Goal: Task Accomplishment & Management: Use online tool/utility

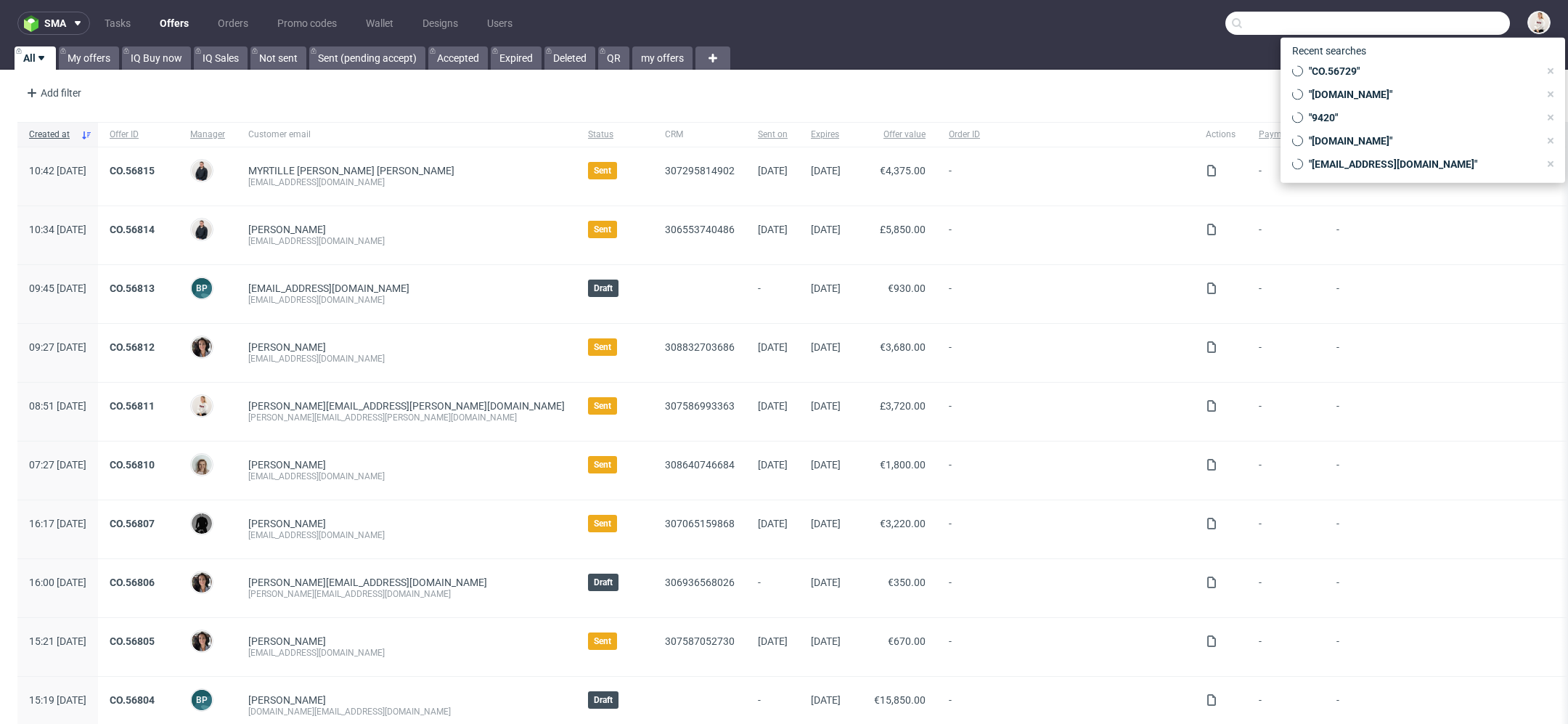
click at [1427, 26] on input "text" at bounding box center [1367, 23] width 285 height 23
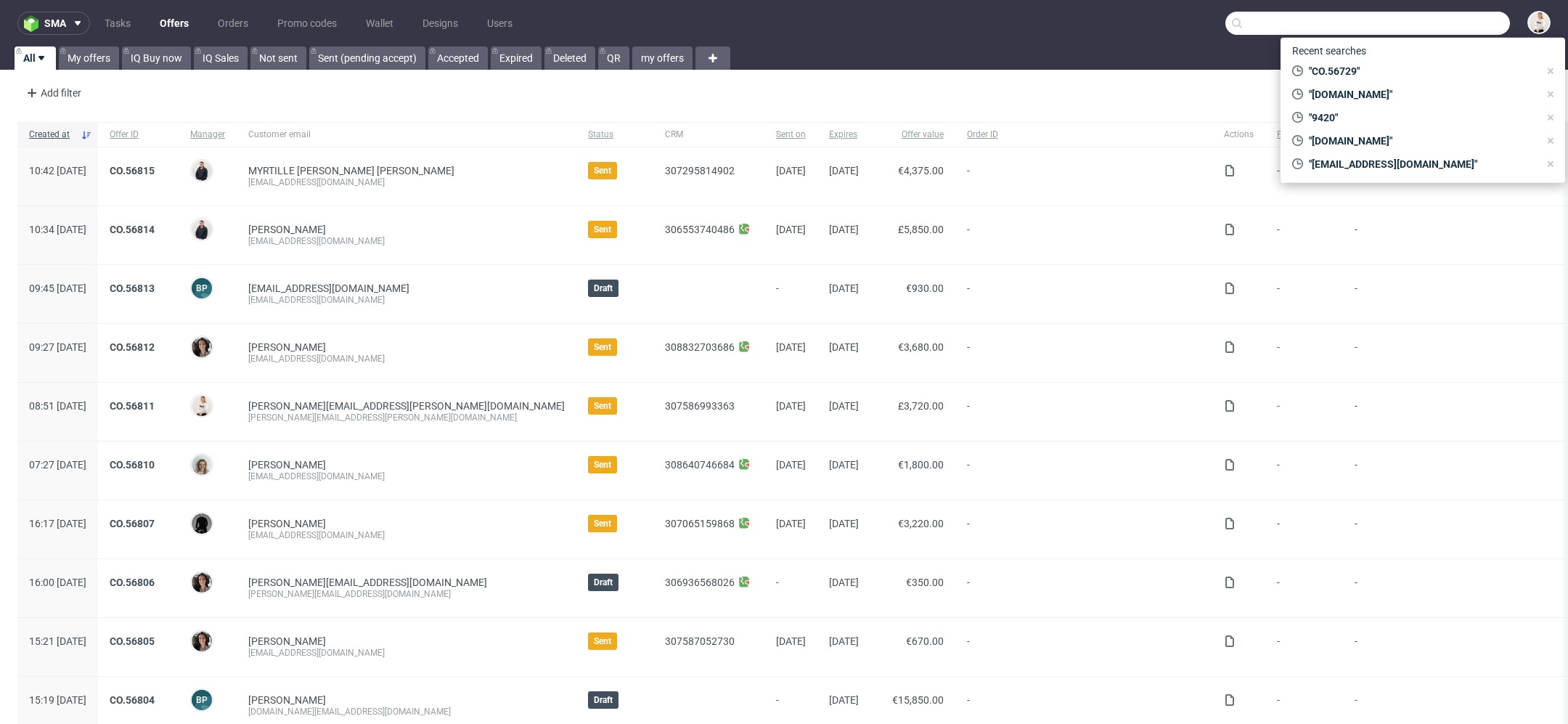
paste input "ellen@ponyundblond.de"
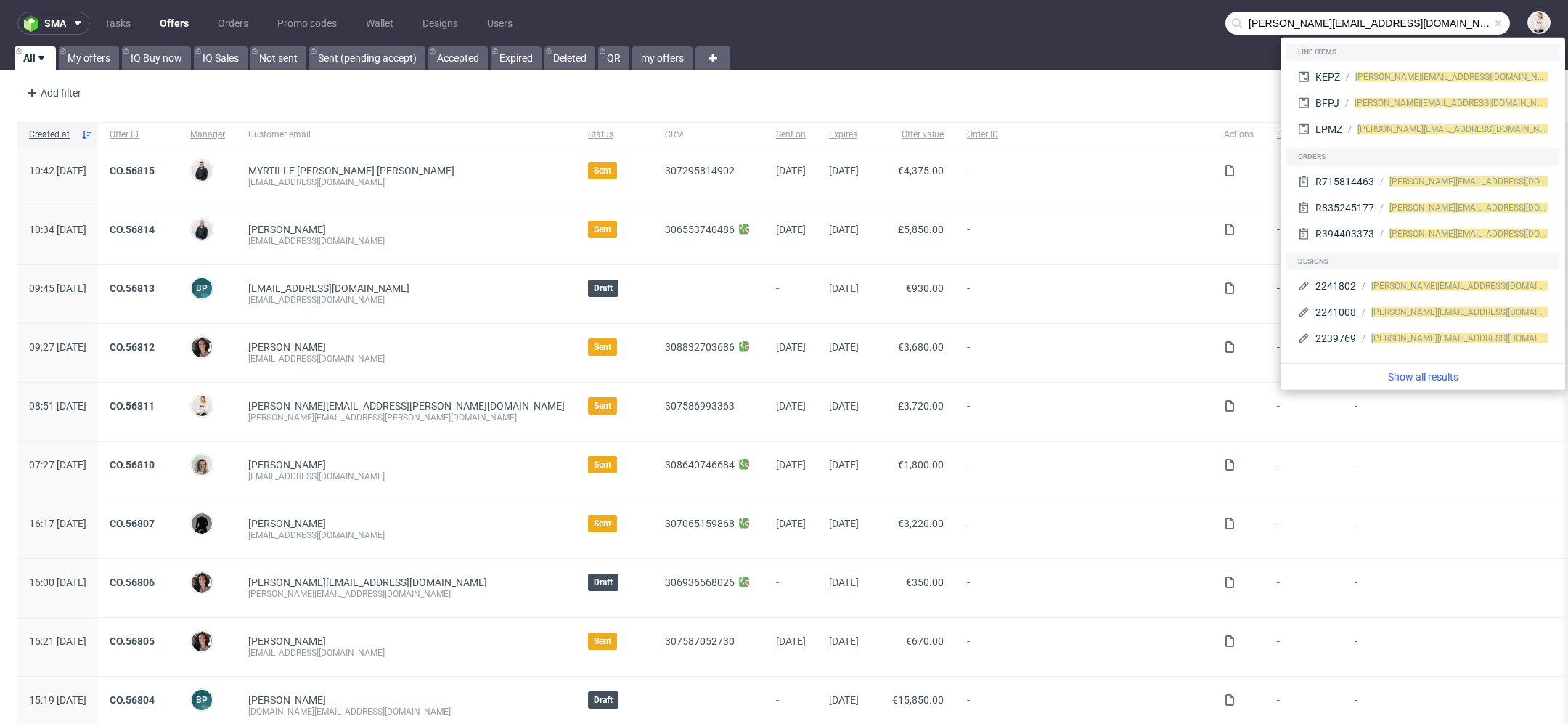
drag, startPoint x: 1260, startPoint y: 28, endPoint x: 1077, endPoint y: -10, distance: 186.9
click at [1077, 0] on html "sma Tasks Offers Orders Promo codes Wallet Designs Users ellen@ponyundblond.de …" at bounding box center [784, 362] width 1568 height 724
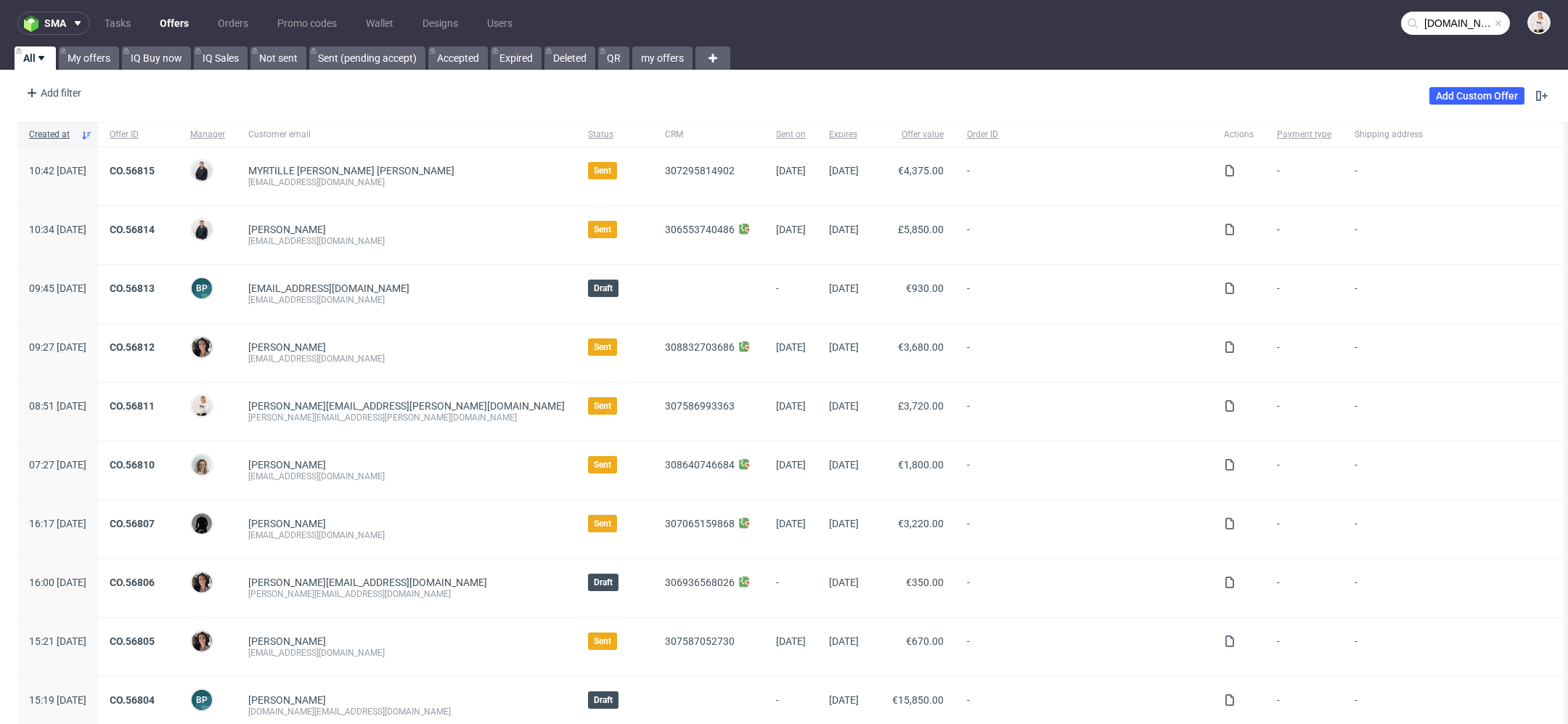
type input "ponyundblond.de"
click at [1461, 28] on input "text" at bounding box center [1455, 23] width 109 height 23
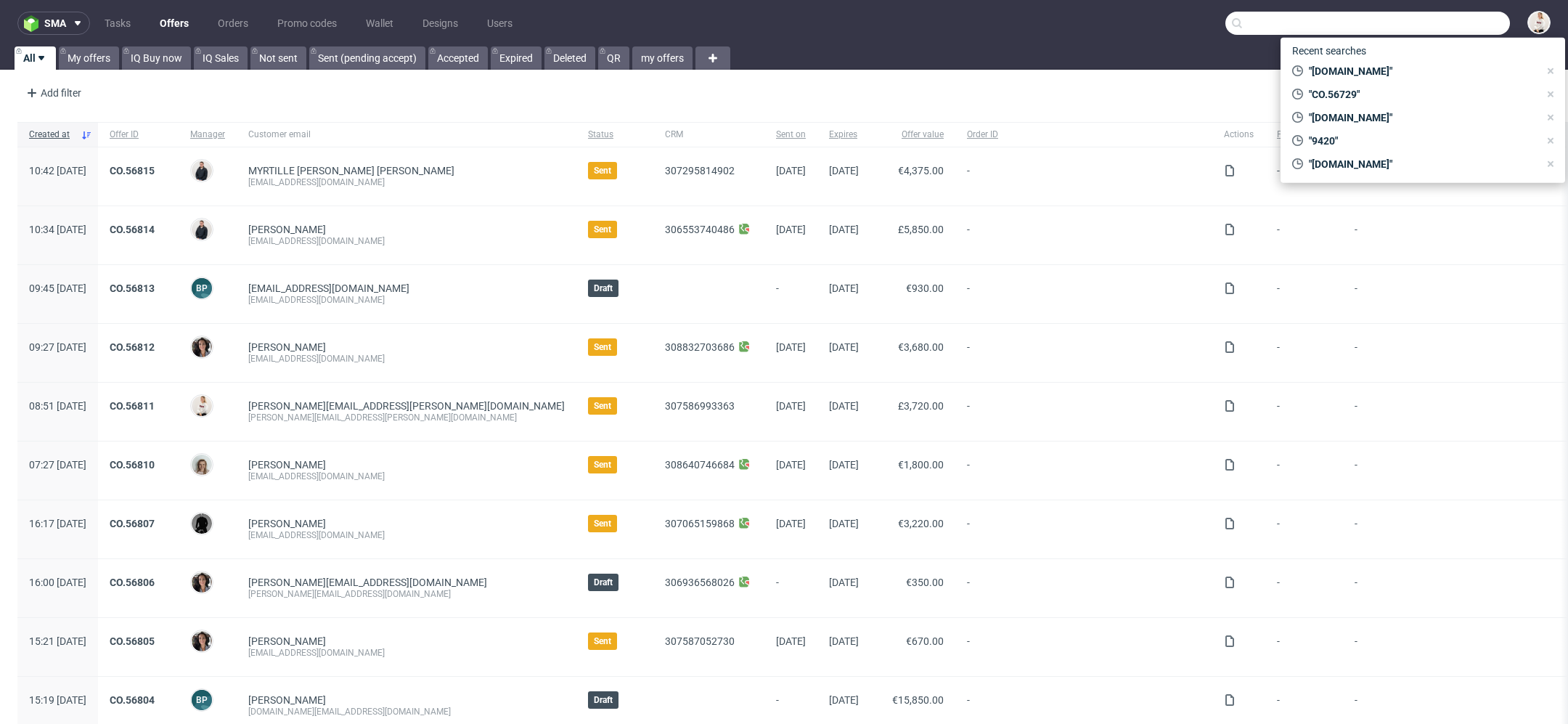
paste input "karol.wieczorek@orbico.com"
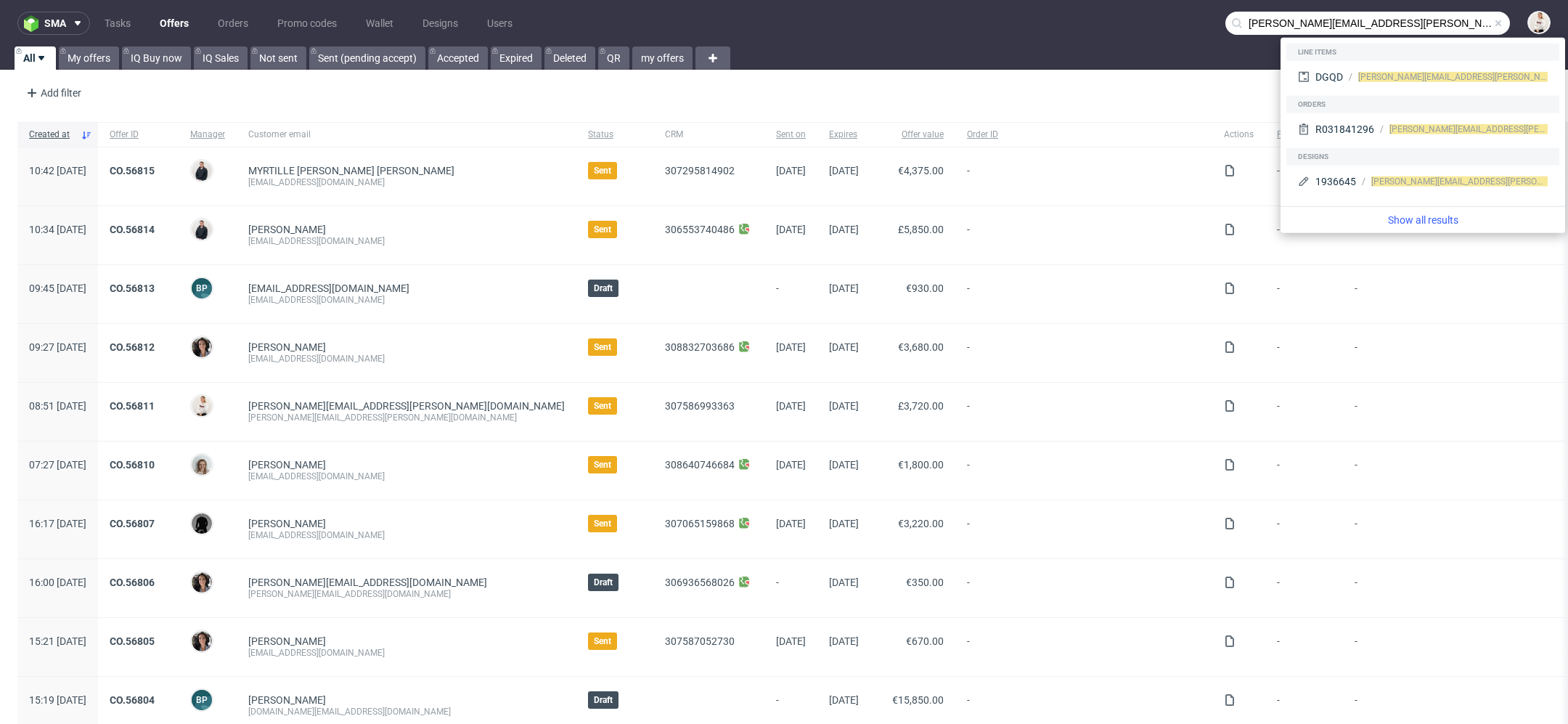
drag, startPoint x: 1310, startPoint y: 28, endPoint x: 1136, endPoint y: 16, distance: 174.4
click at [1136, 16] on nav "sma Tasks Offers Orders Promo codes Wallet Designs Users karol.wieczorek@orbico…" at bounding box center [784, 23] width 1568 height 46
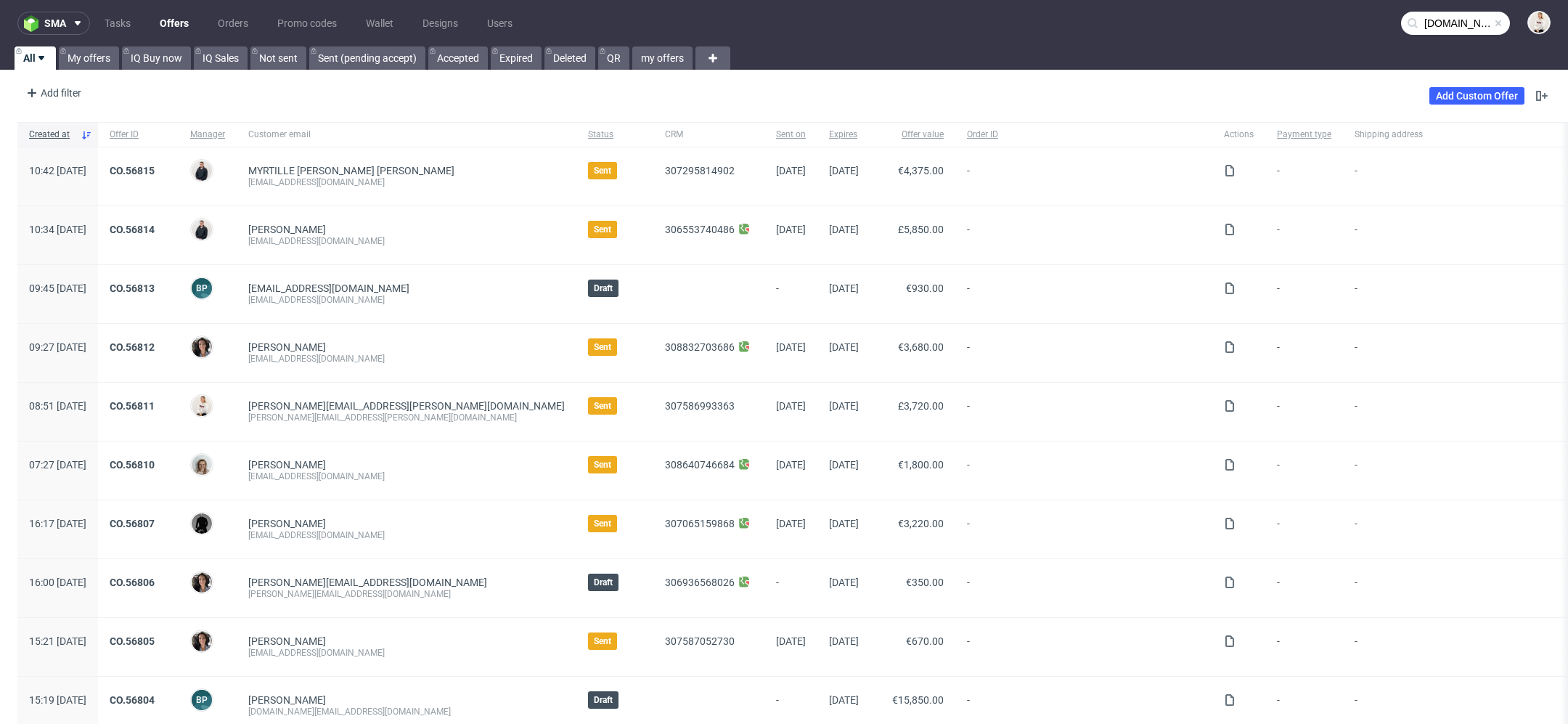
type input "orbico.com"
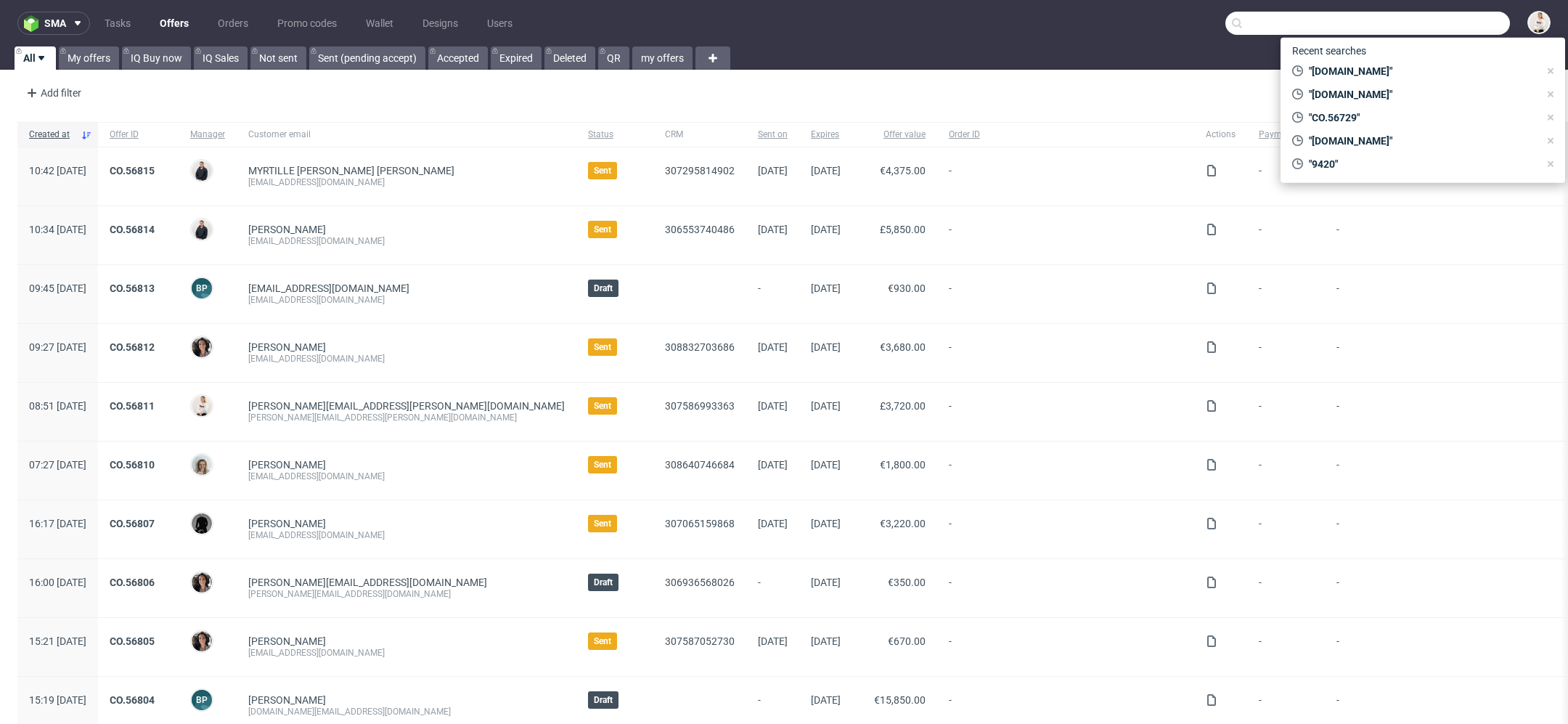
click at [1470, 22] on input "text" at bounding box center [1367, 23] width 285 height 23
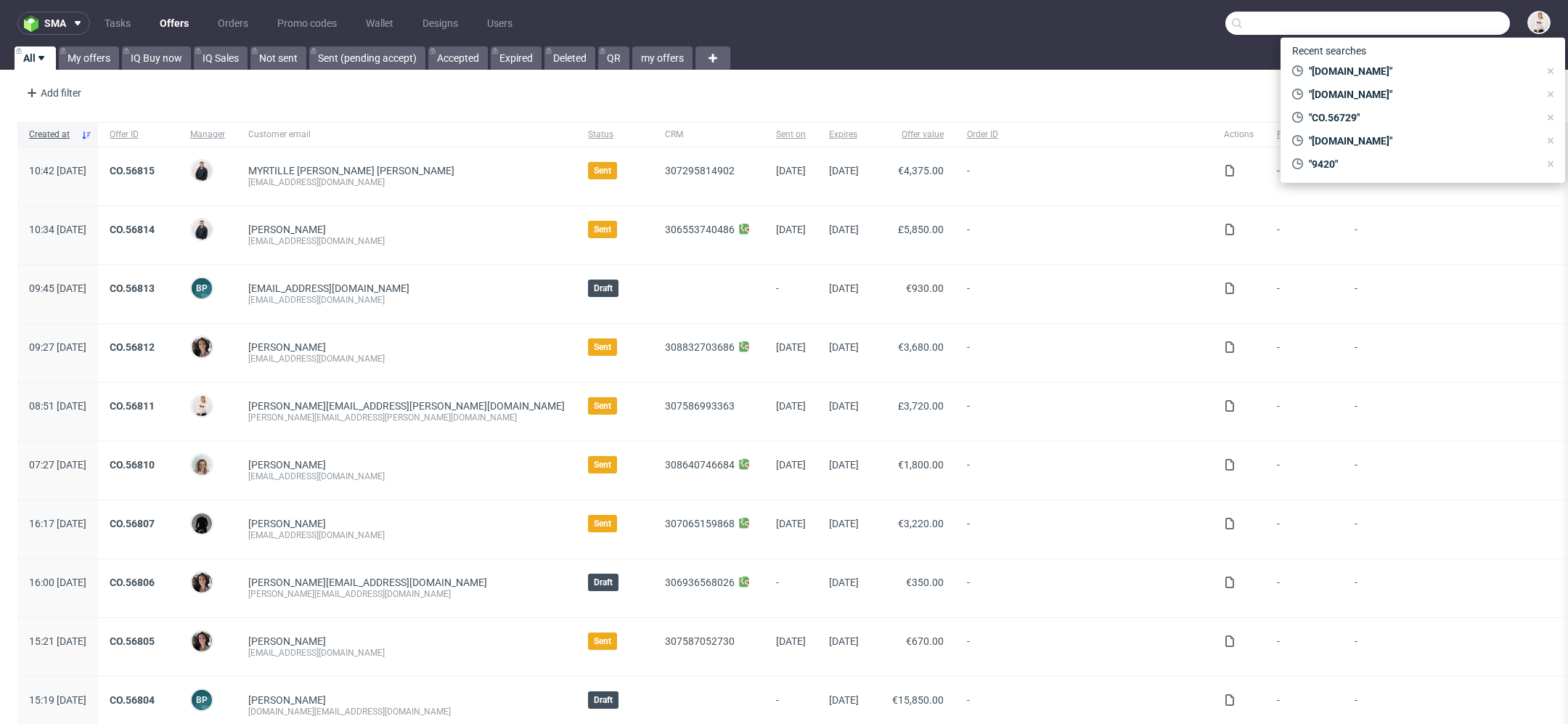
paste input "francesca.p@comprofmilano.it"
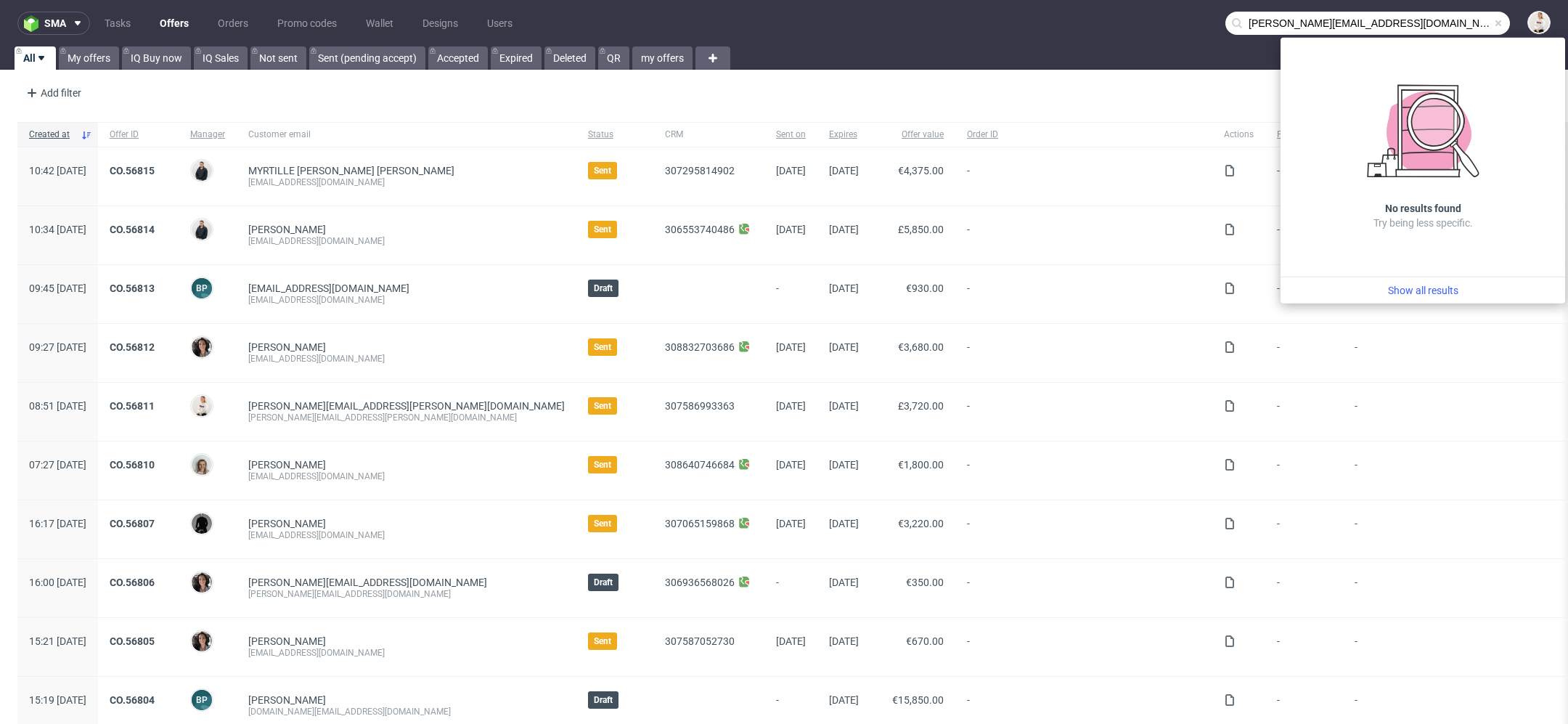
drag, startPoint x: 1289, startPoint y: 24, endPoint x: 1106, endPoint y: 21, distance: 183.0
click at [1106, 21] on nav "sma Tasks Offers Orders Promo codes Wallet Designs Users francesca.p@comprofmil…" at bounding box center [784, 23] width 1568 height 46
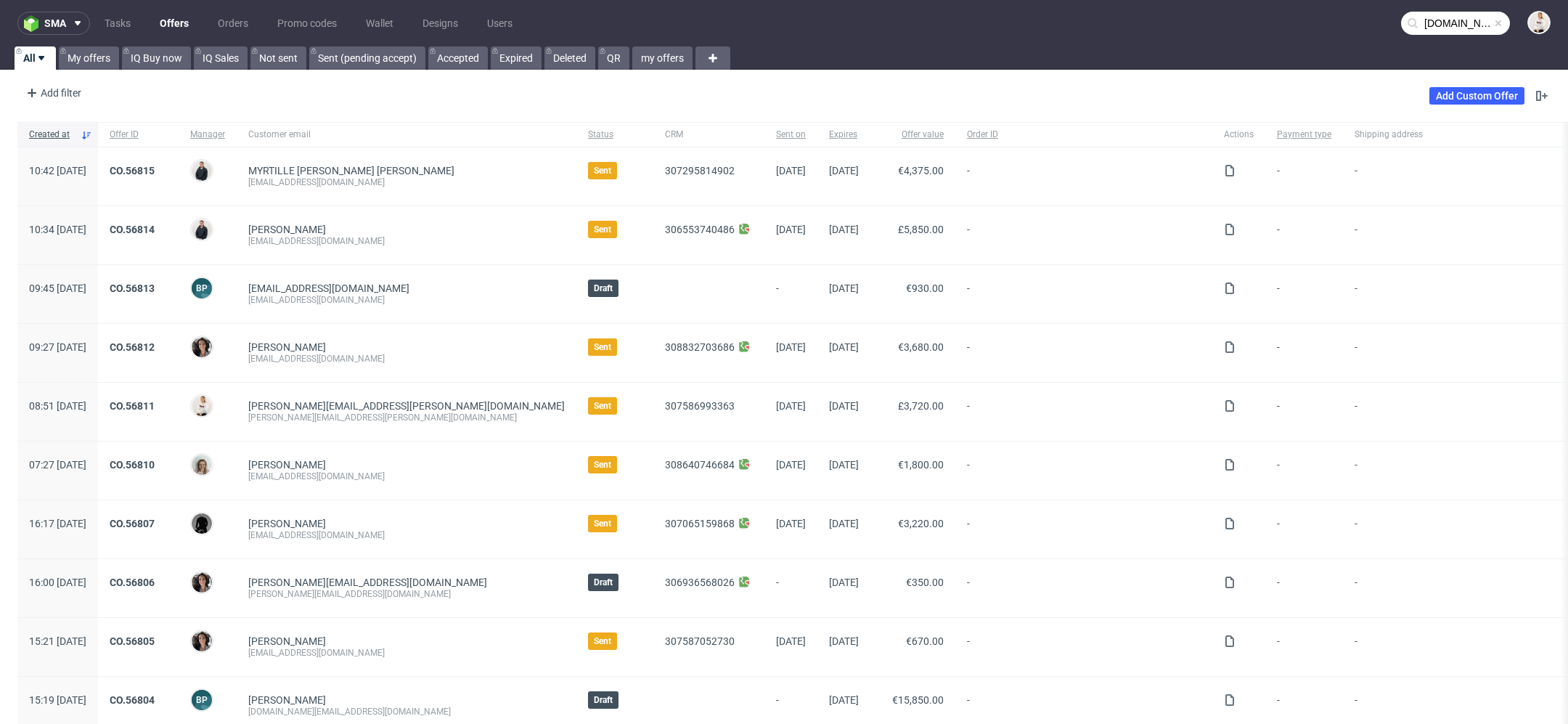
type input "comprofmilano.it"
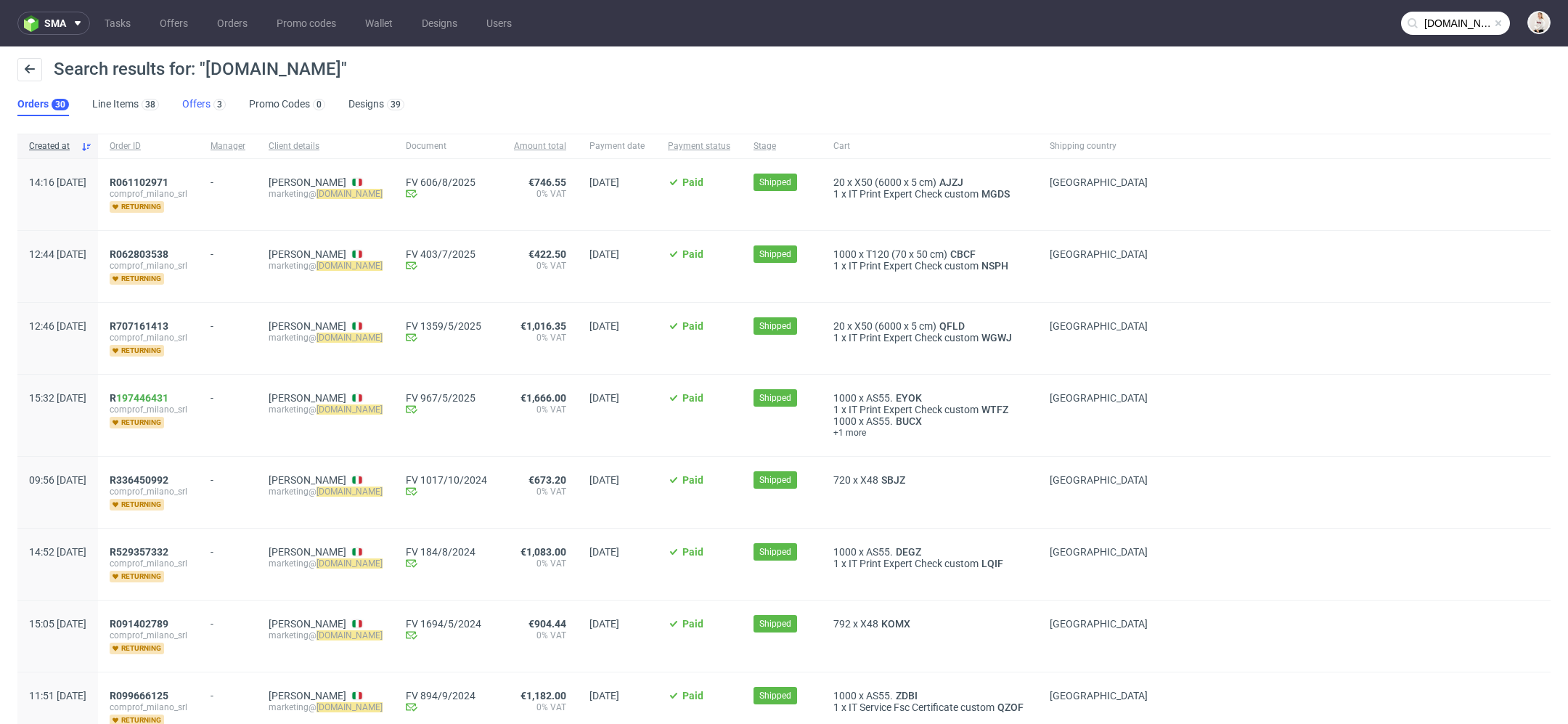
click at [195, 107] on link "Offers 3" at bounding box center [203, 104] width 44 height 23
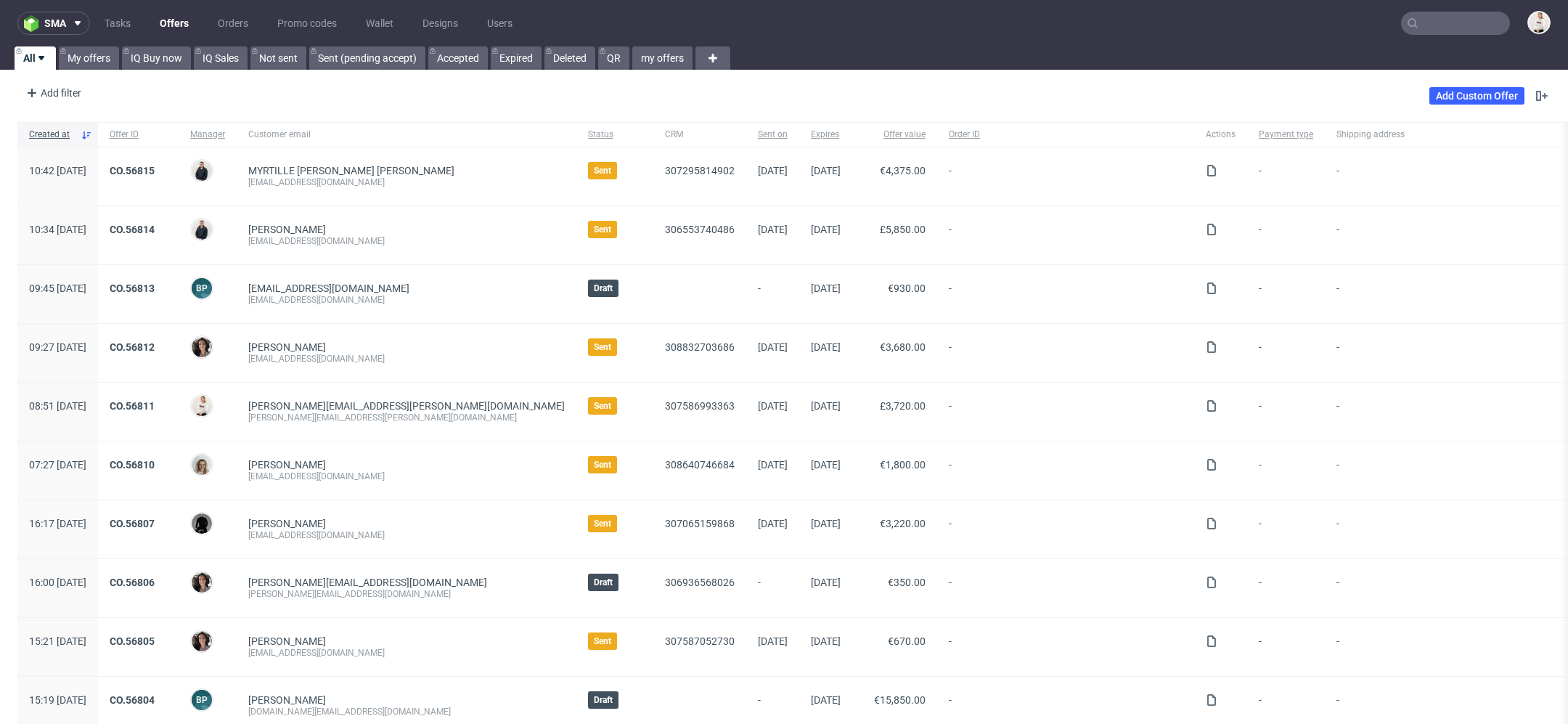
click at [1475, 16] on input "text" at bounding box center [1455, 23] width 109 height 23
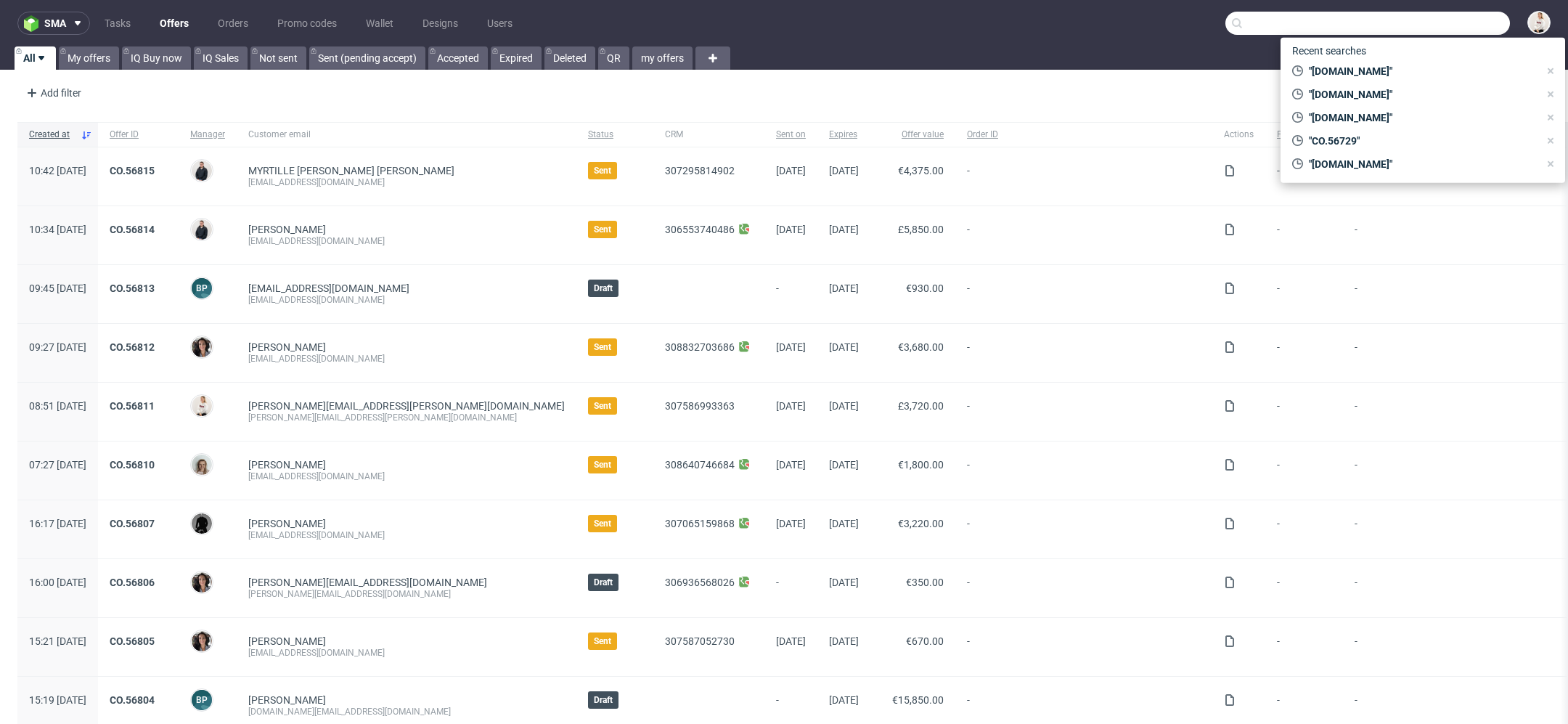
paste input "[EMAIL_ADDRESS][PERSON_NAME][DOMAIN_NAME]"
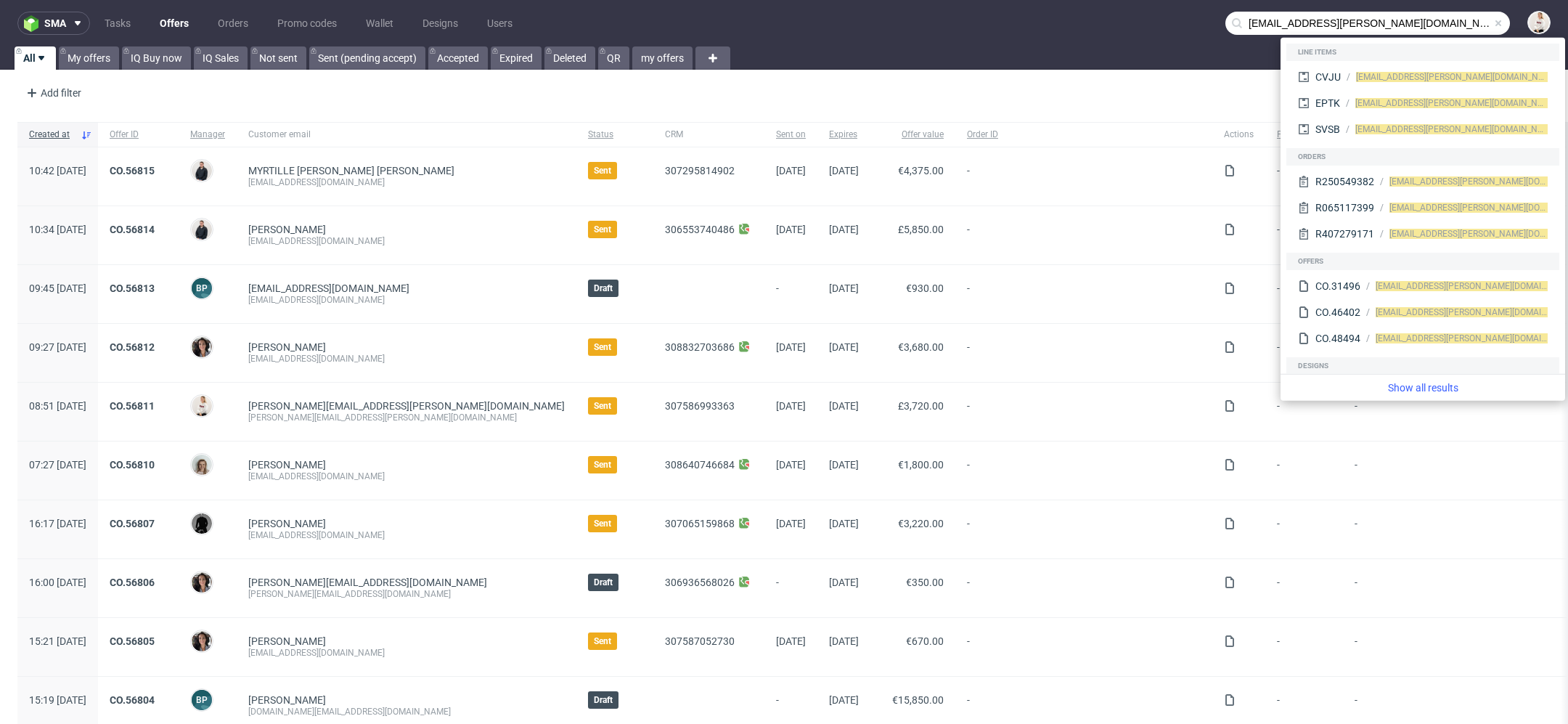
drag, startPoint x: 1278, startPoint y: 27, endPoint x: 1128, endPoint y: 19, distance: 150.2
click at [1128, 19] on nav "sma Tasks Offers Orders Promo codes Wallet Designs Users [PERSON_NAME][EMAIL_AD…" at bounding box center [784, 23] width 1568 height 46
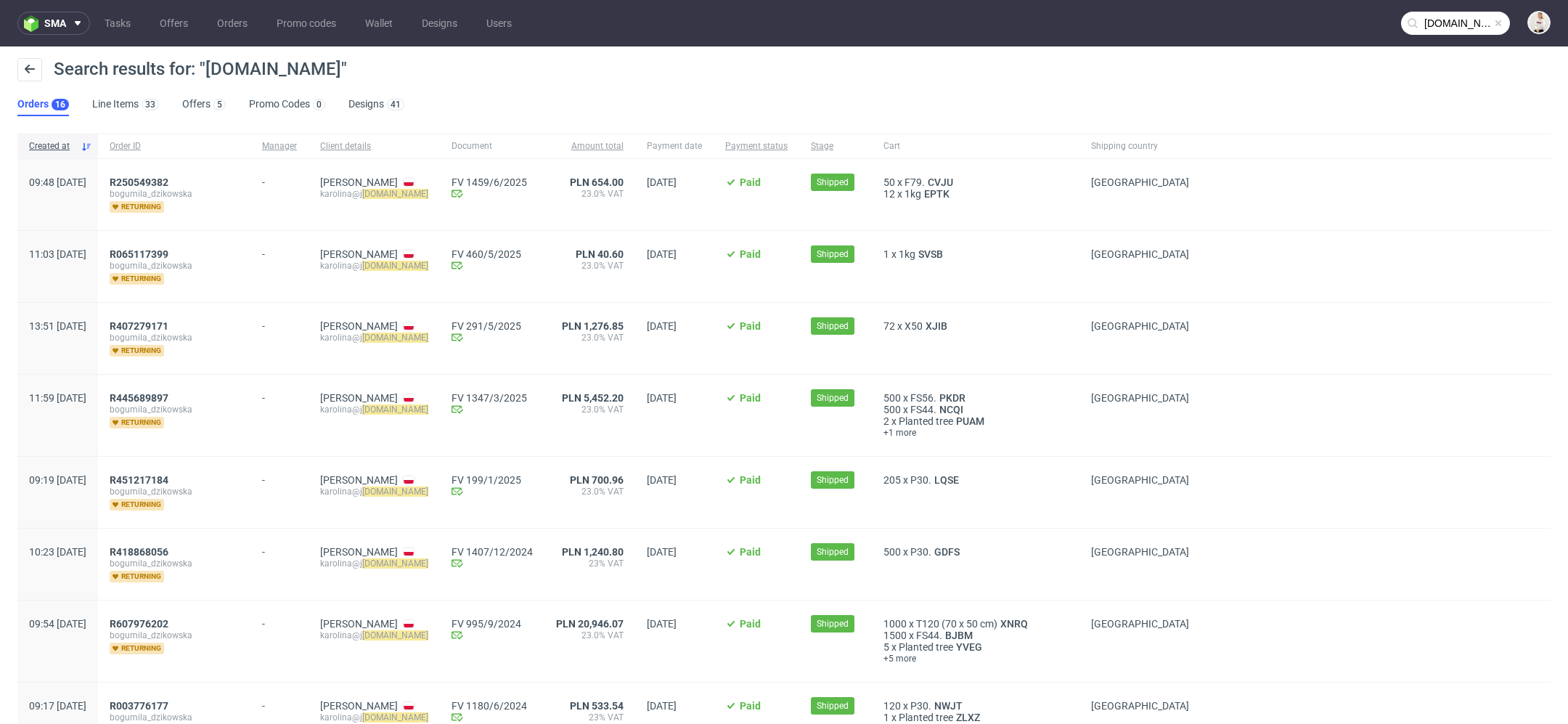
click at [1440, 19] on input "askolka.eco" at bounding box center [1455, 23] width 109 height 23
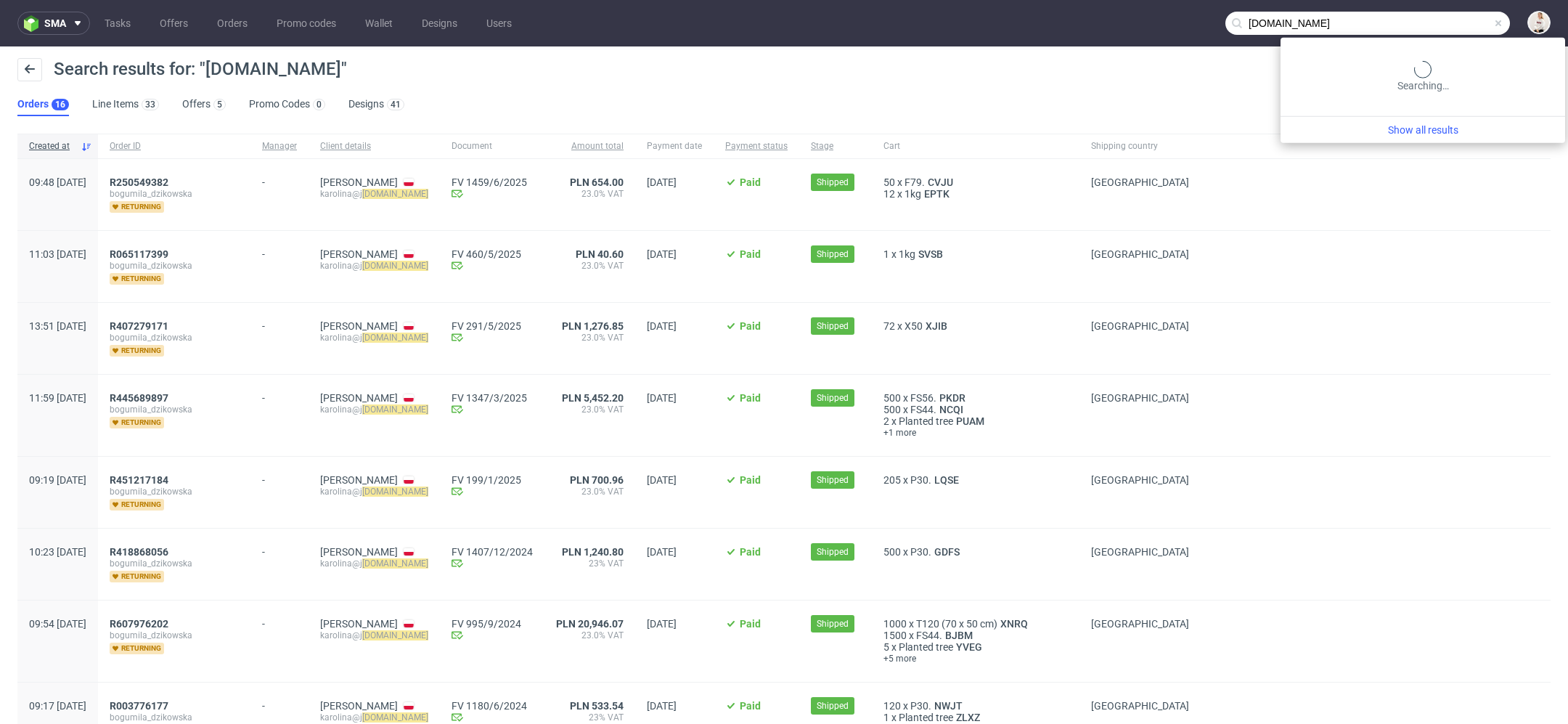
click at [1440, 19] on input "askolka.eco" at bounding box center [1367, 23] width 285 height 23
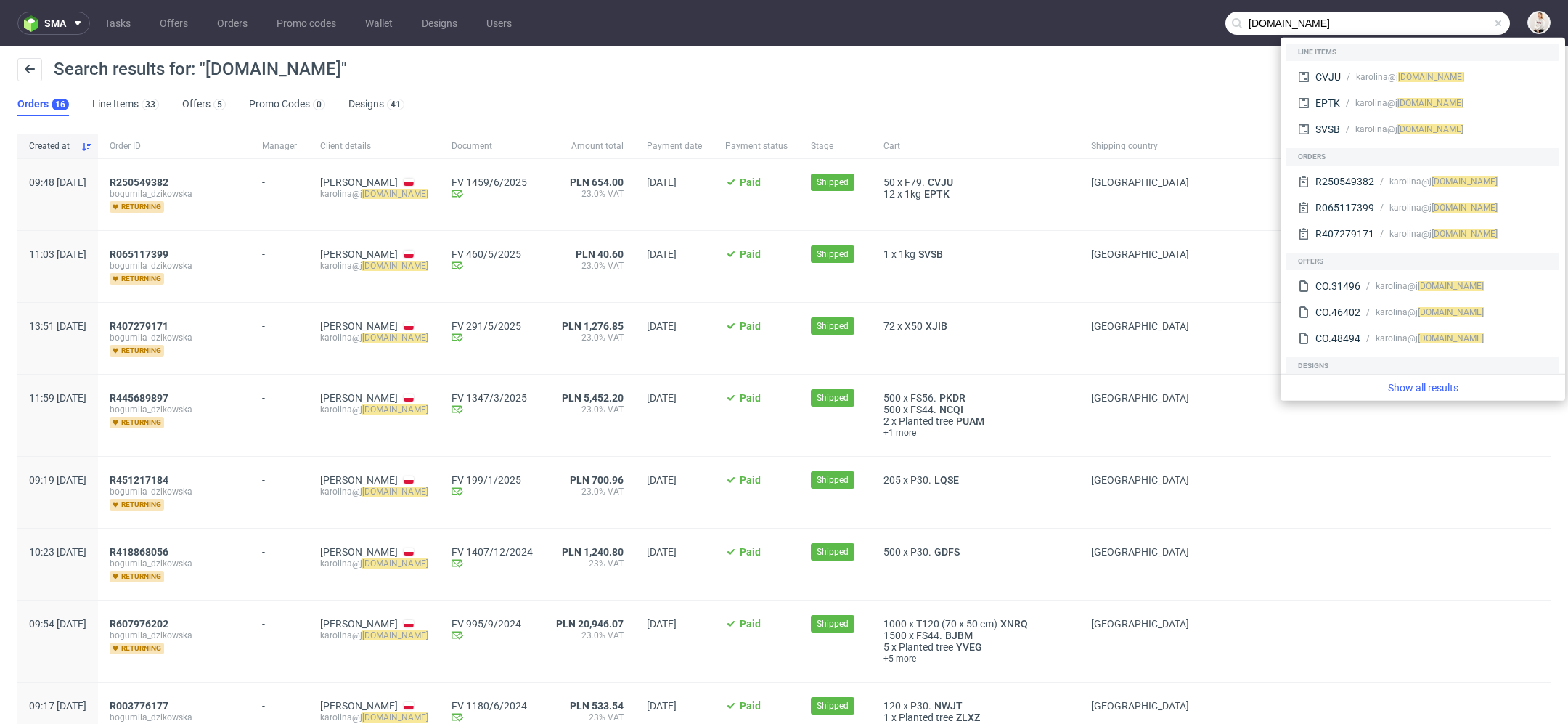
paste input "j.wasilewska@savicki.pl"
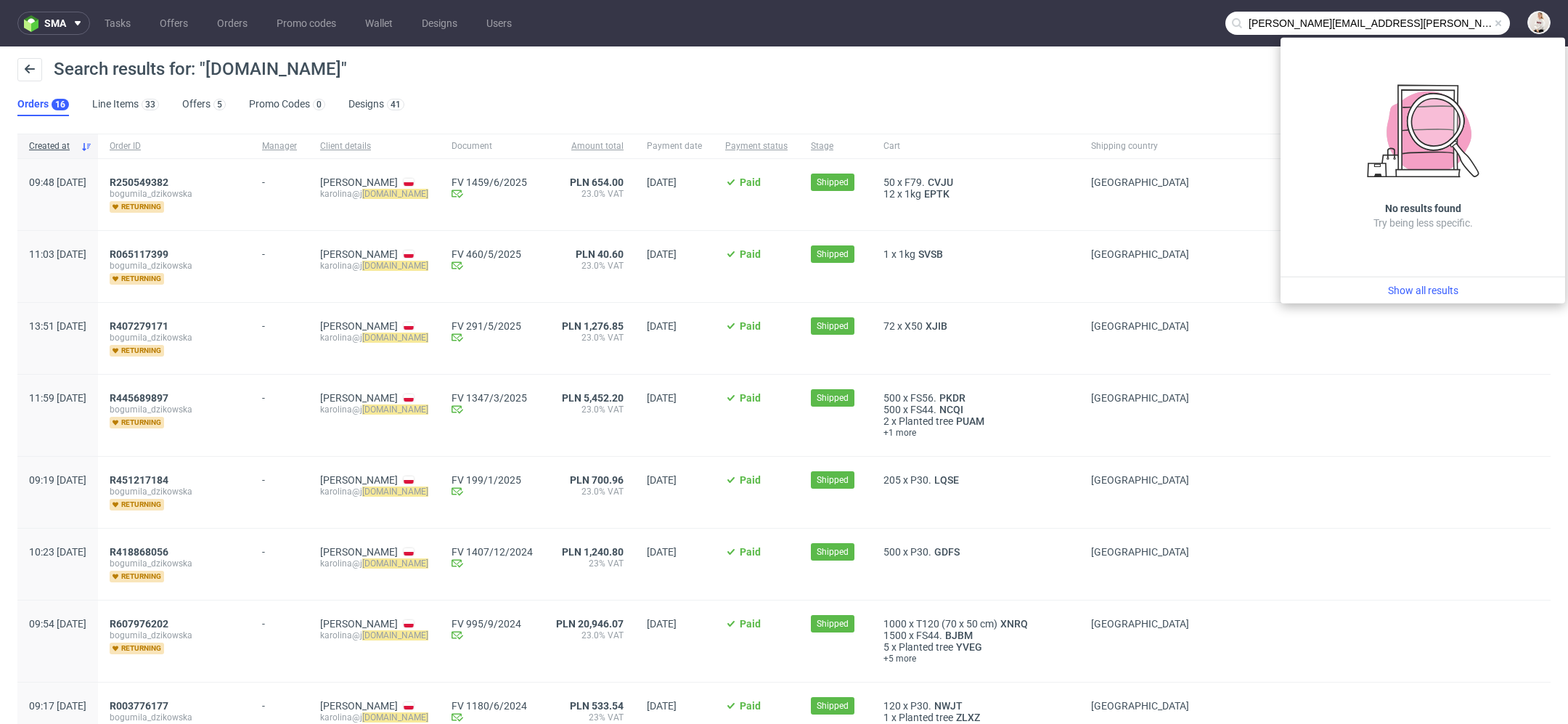
drag, startPoint x: 1297, startPoint y: 28, endPoint x: 1130, endPoint y: -16, distance: 172.7
click at [1130, 0] on html "sma Tasks Offers Orders Promo codes Wallet Designs Users j.wasilewska@savicki.p…" at bounding box center [784, 362] width 1568 height 724
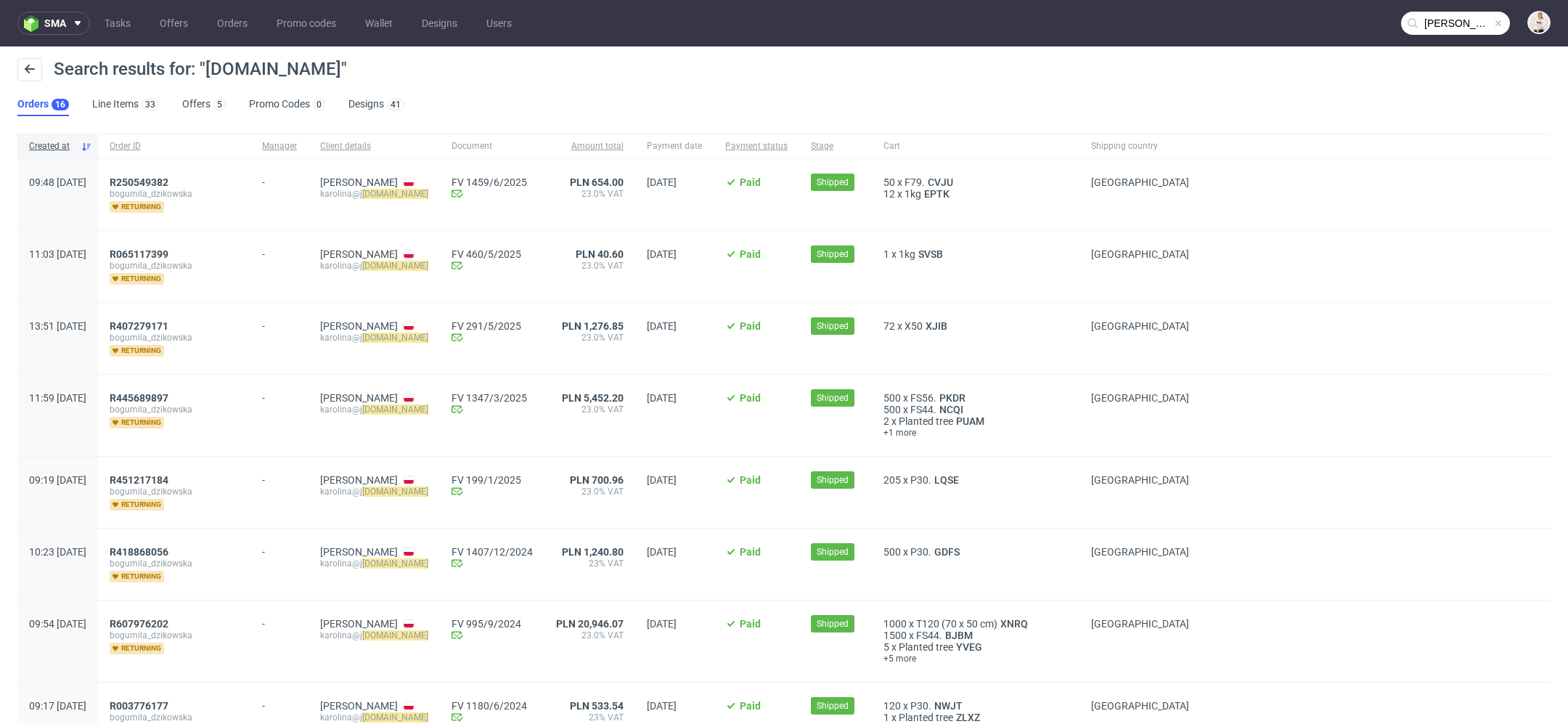
type input "savicki.pl"
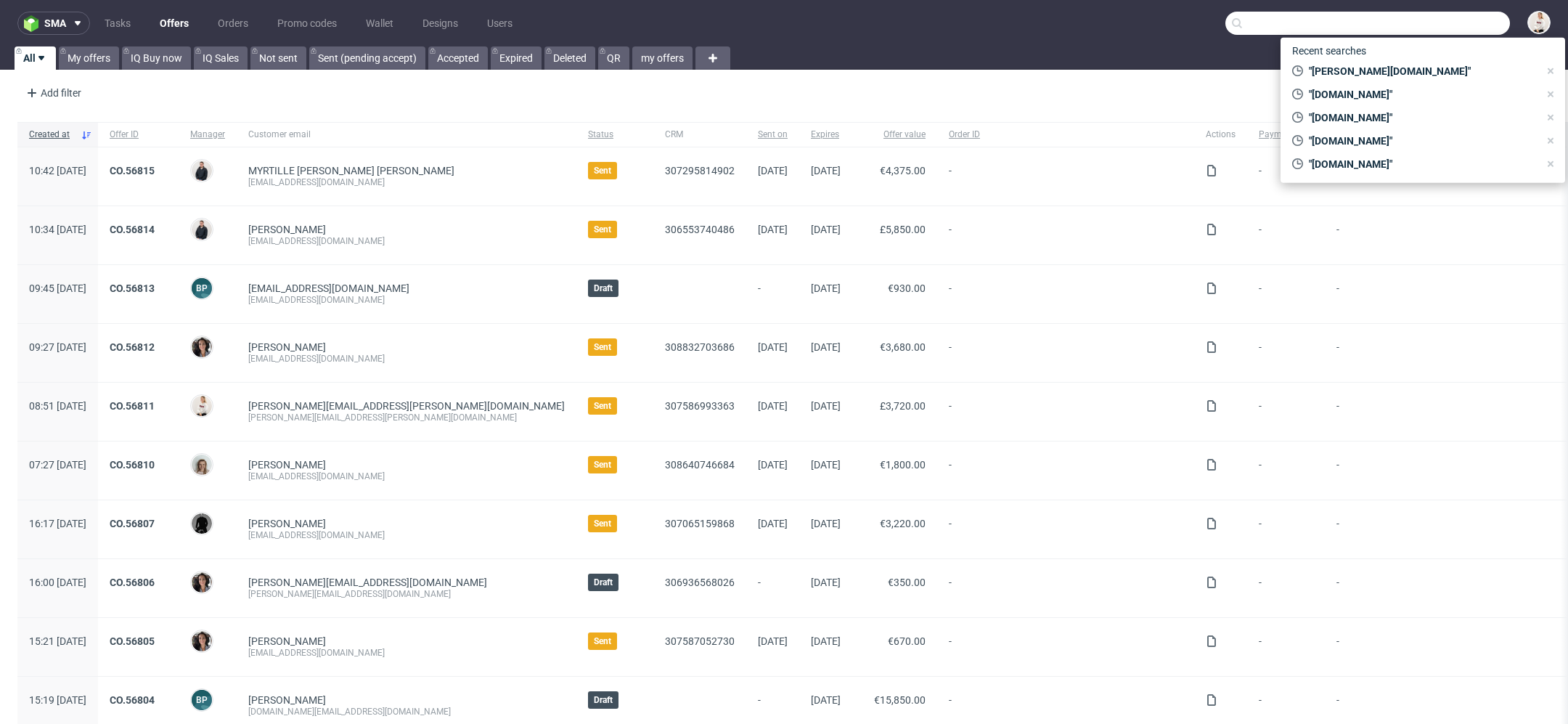
click at [1453, 25] on input "text" at bounding box center [1367, 23] width 285 height 23
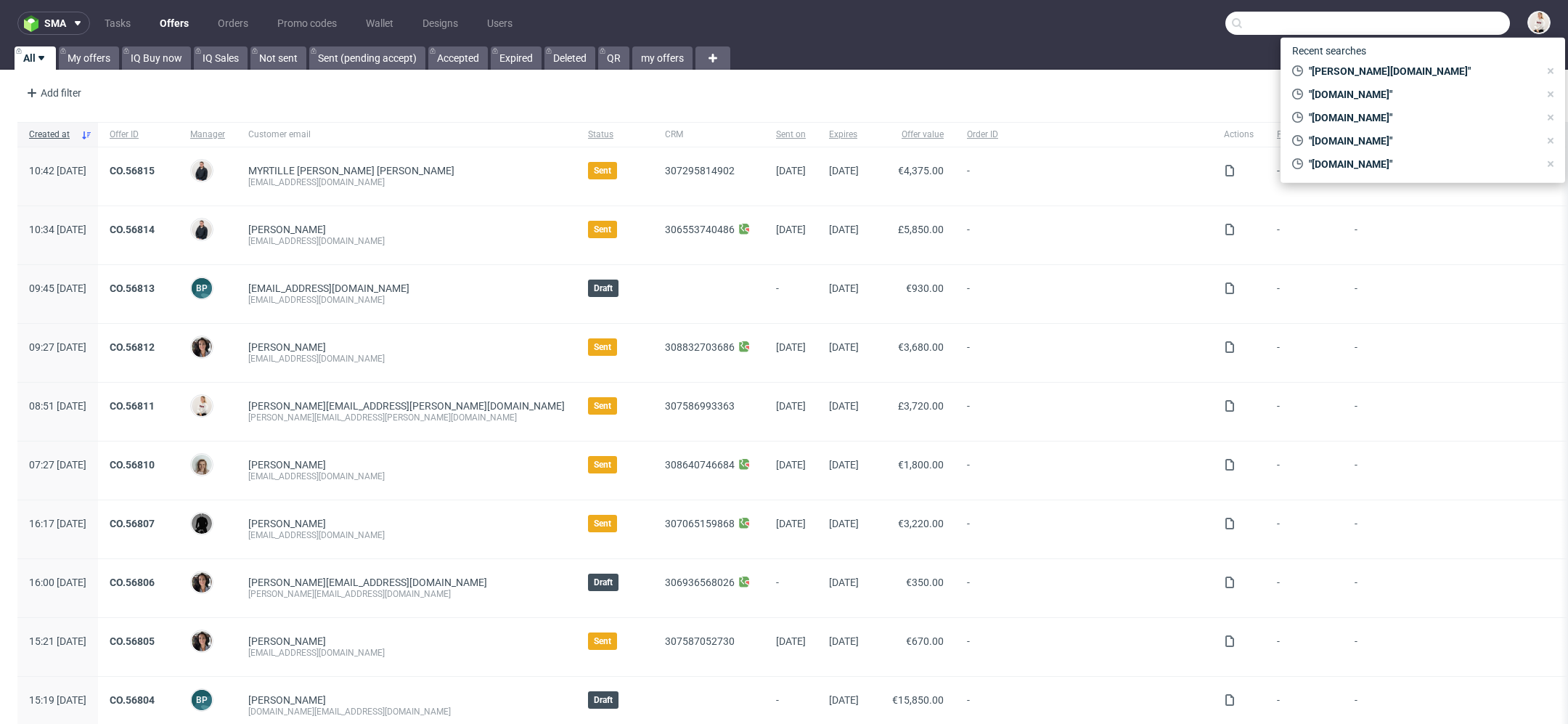
paste input "asmeilsoe@gmail.com"
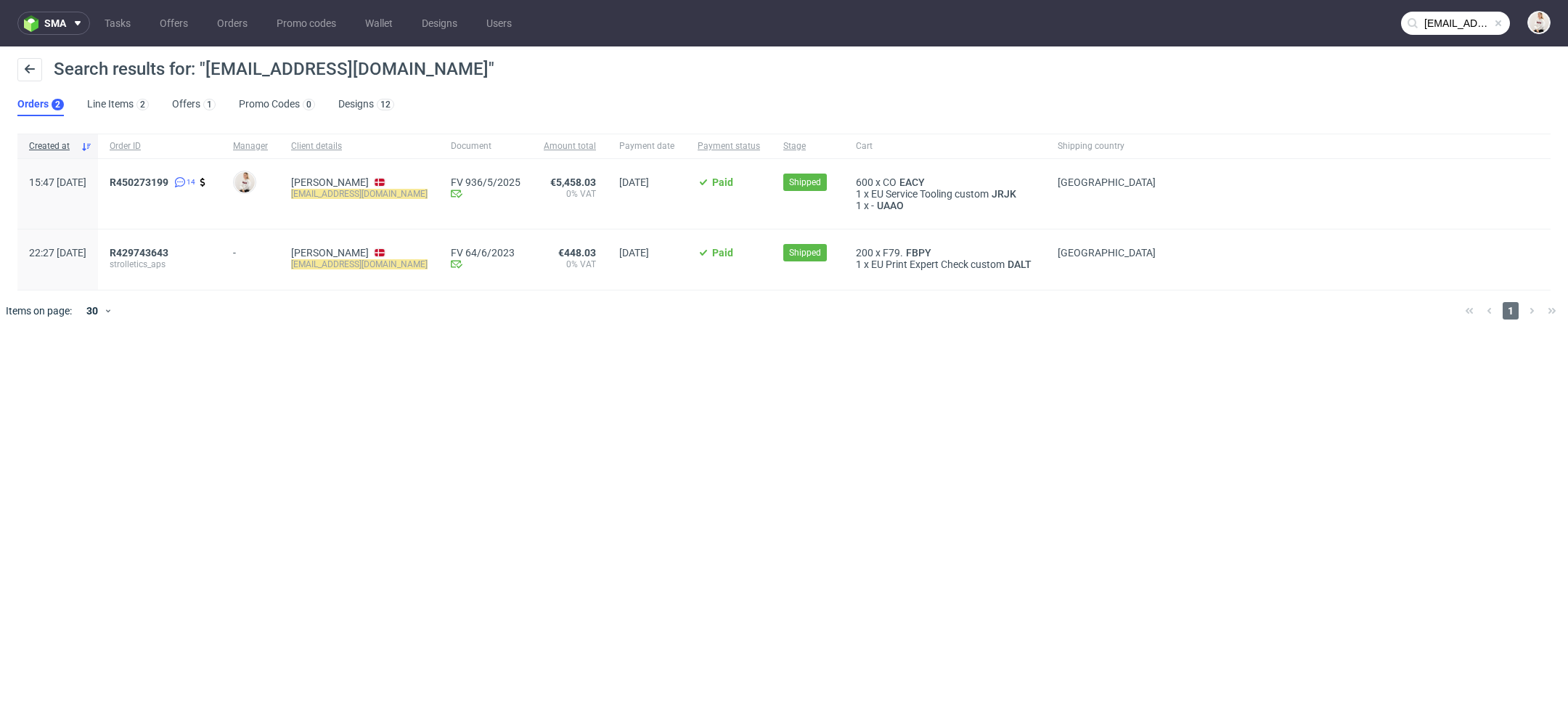
click at [494, 521] on div "sma Tasks Offers Orders Promo codes Wallet Designs Users asmeilsoe@gmail.com Se…" at bounding box center [784, 362] width 1568 height 724
click at [194, 109] on link "Offers 1" at bounding box center [193, 104] width 44 height 23
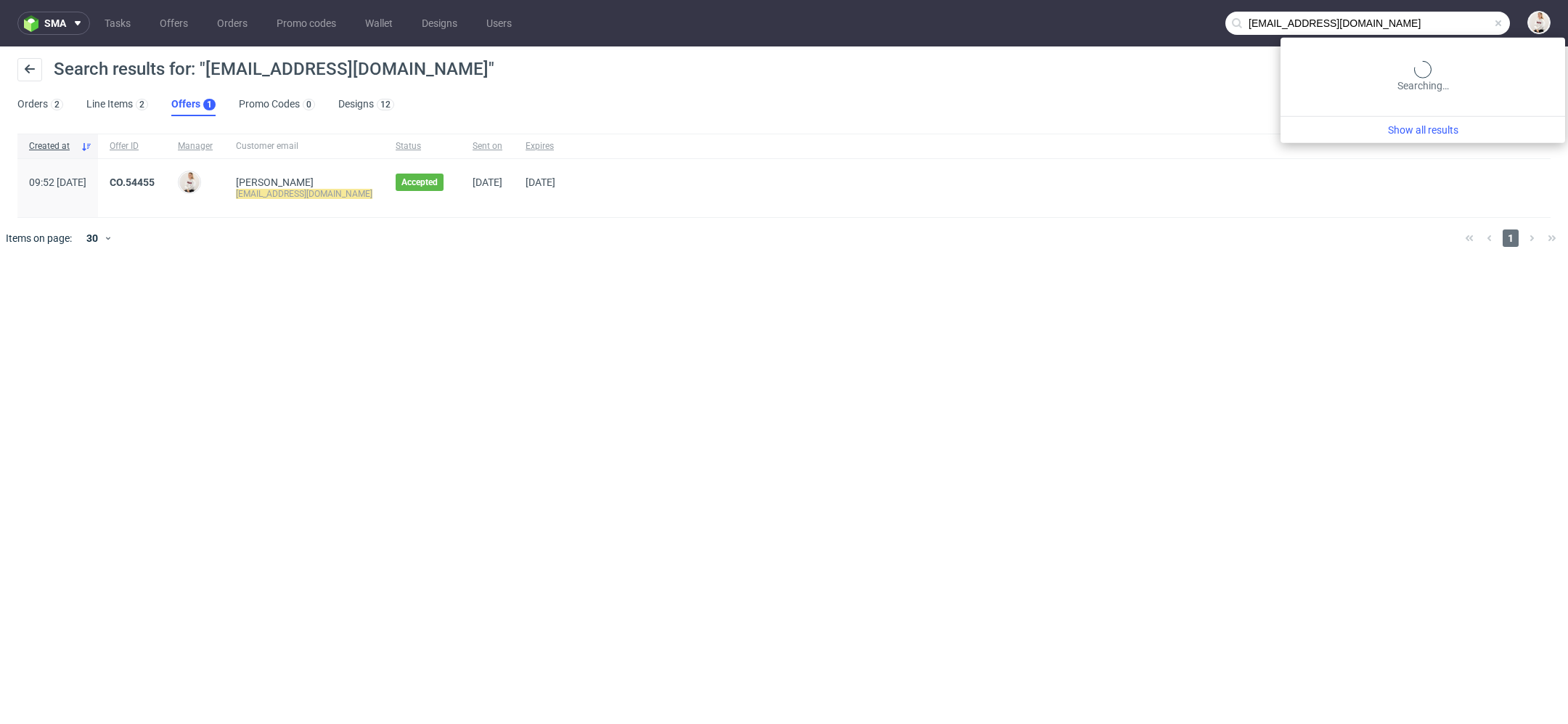
click at [1483, 23] on input "asmeilsoe@gmail.com" at bounding box center [1367, 23] width 285 height 23
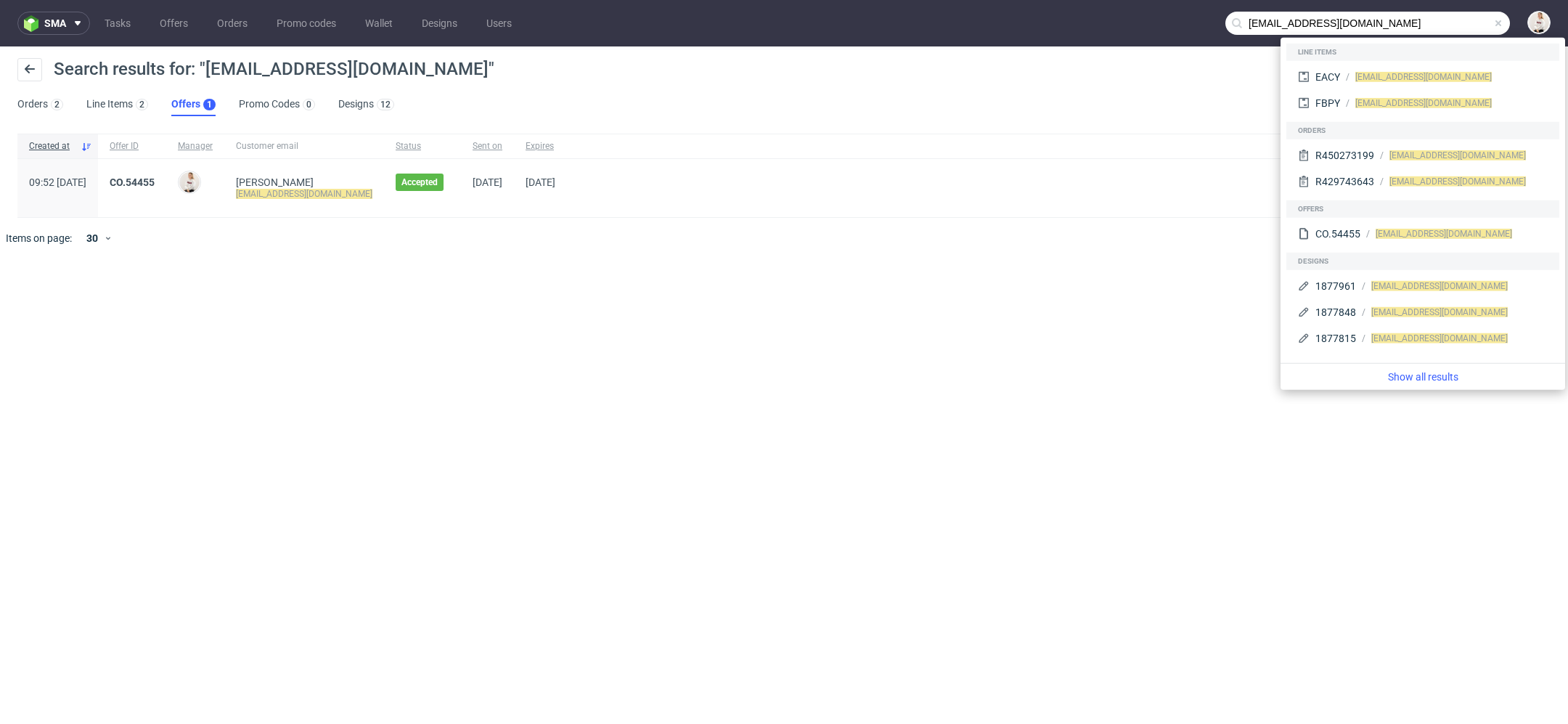
click at [1483, 23] on input "asmeilsoe@gmail.com" at bounding box center [1367, 23] width 285 height 23
click at [1402, 28] on input "asmeilsoe@gmail.com" at bounding box center [1367, 23] width 285 height 23
paste input "christina@veynou"
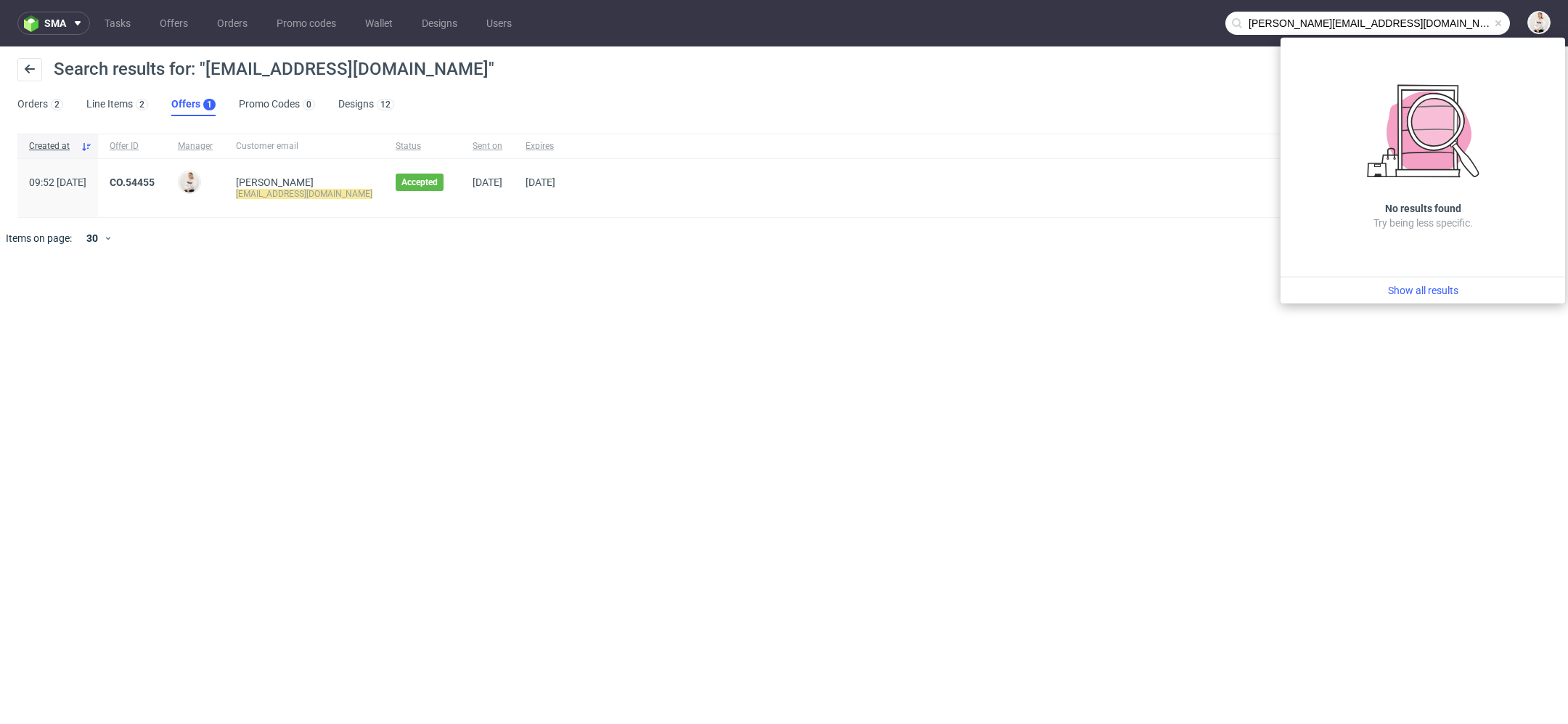
drag, startPoint x: 1296, startPoint y: 22, endPoint x: 1067, endPoint y: 21, distance: 229.0
click at [1067, 21] on nav "sma Tasks Offers Orders Promo codes Wallet Designs Users christina@veynou.com" at bounding box center [784, 23] width 1568 height 46
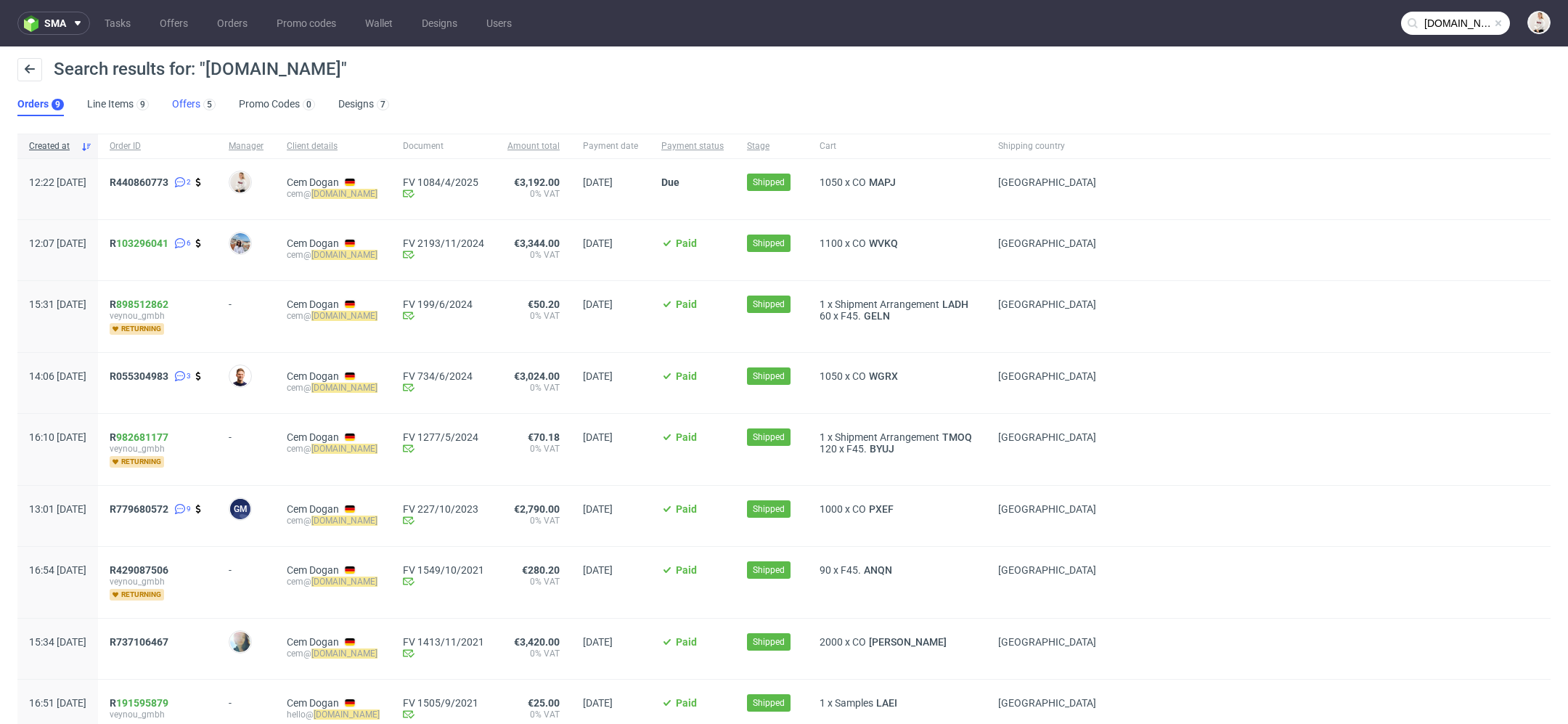
click at [196, 107] on link "Offers 5" at bounding box center [193, 104] width 44 height 23
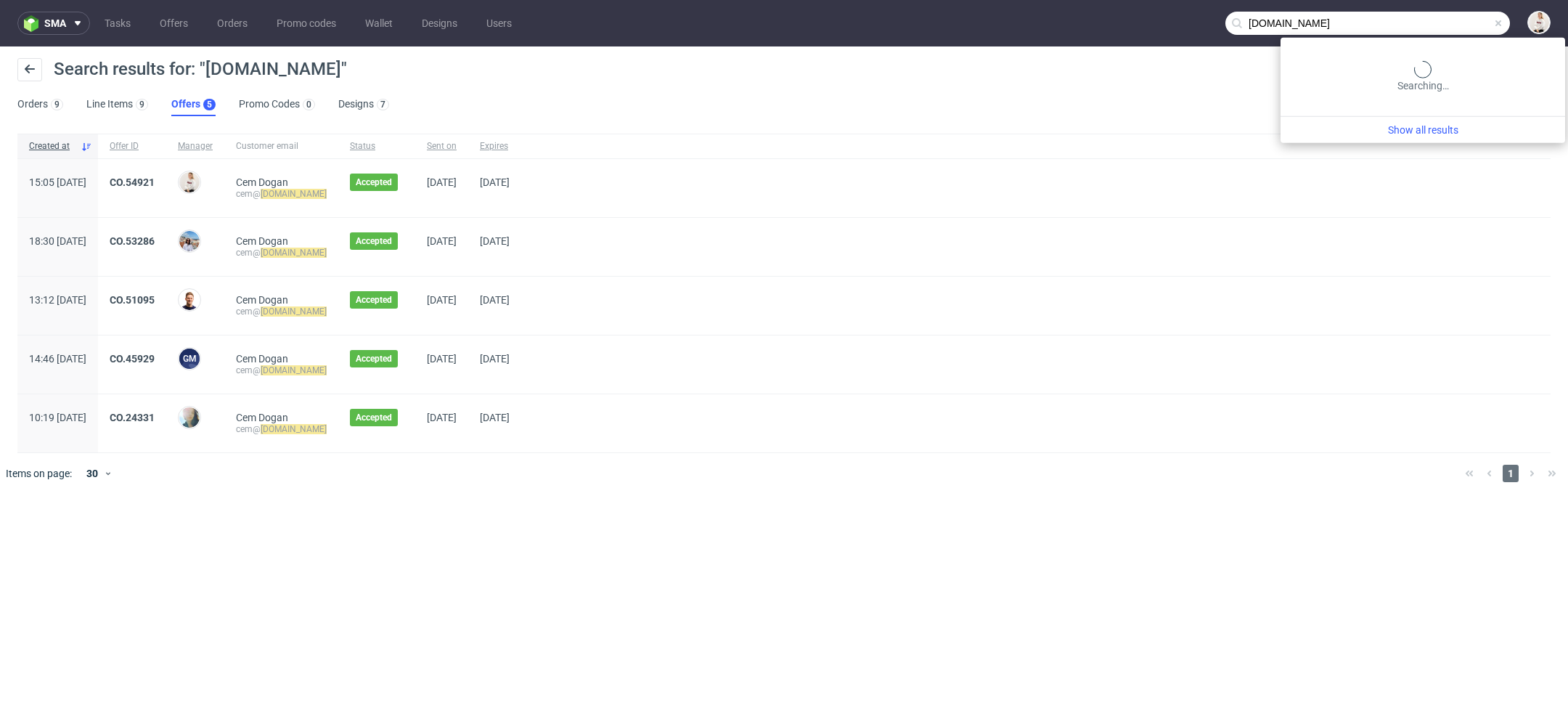
click at [1450, 20] on input "veynou.com" at bounding box center [1367, 23] width 285 height 23
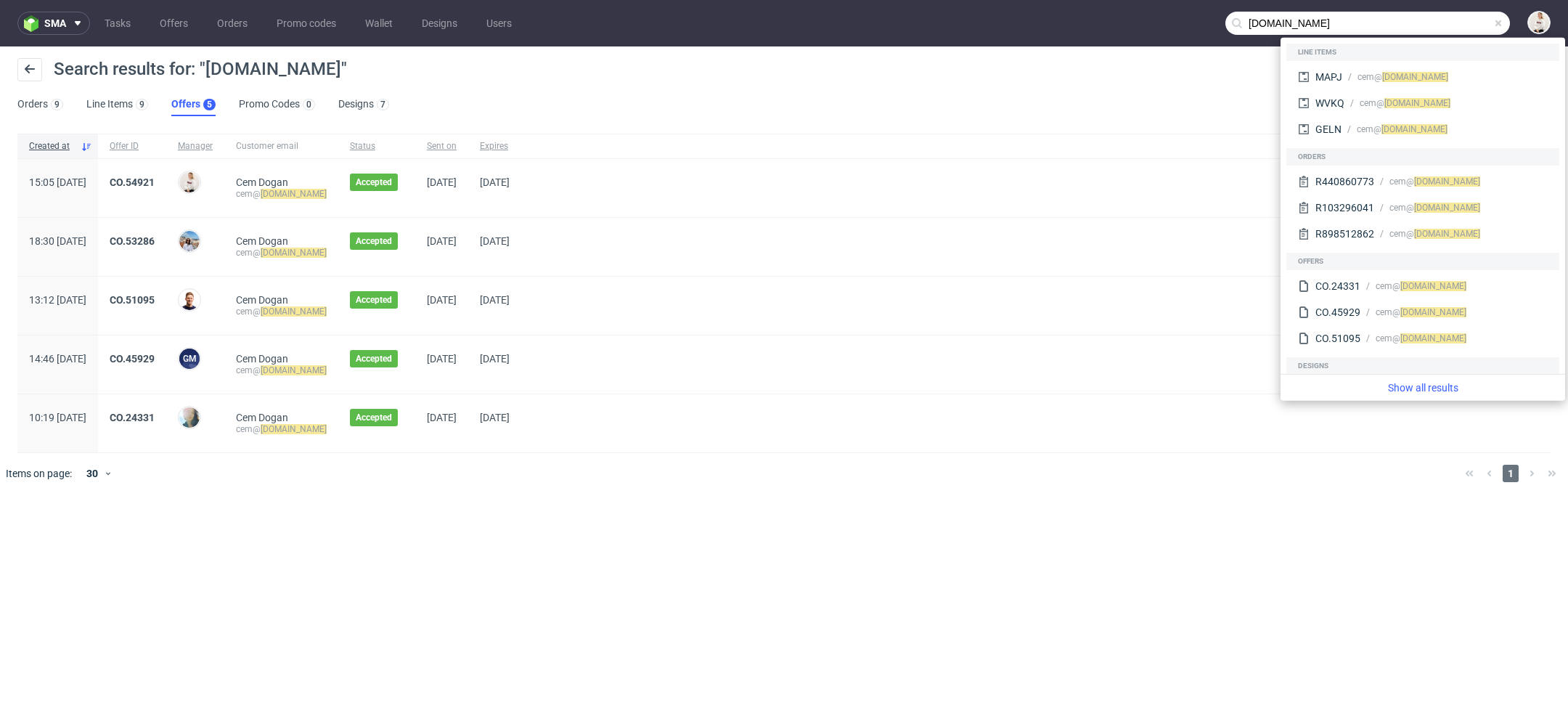
paste input "stanislaw.czarnocki@kal-store"
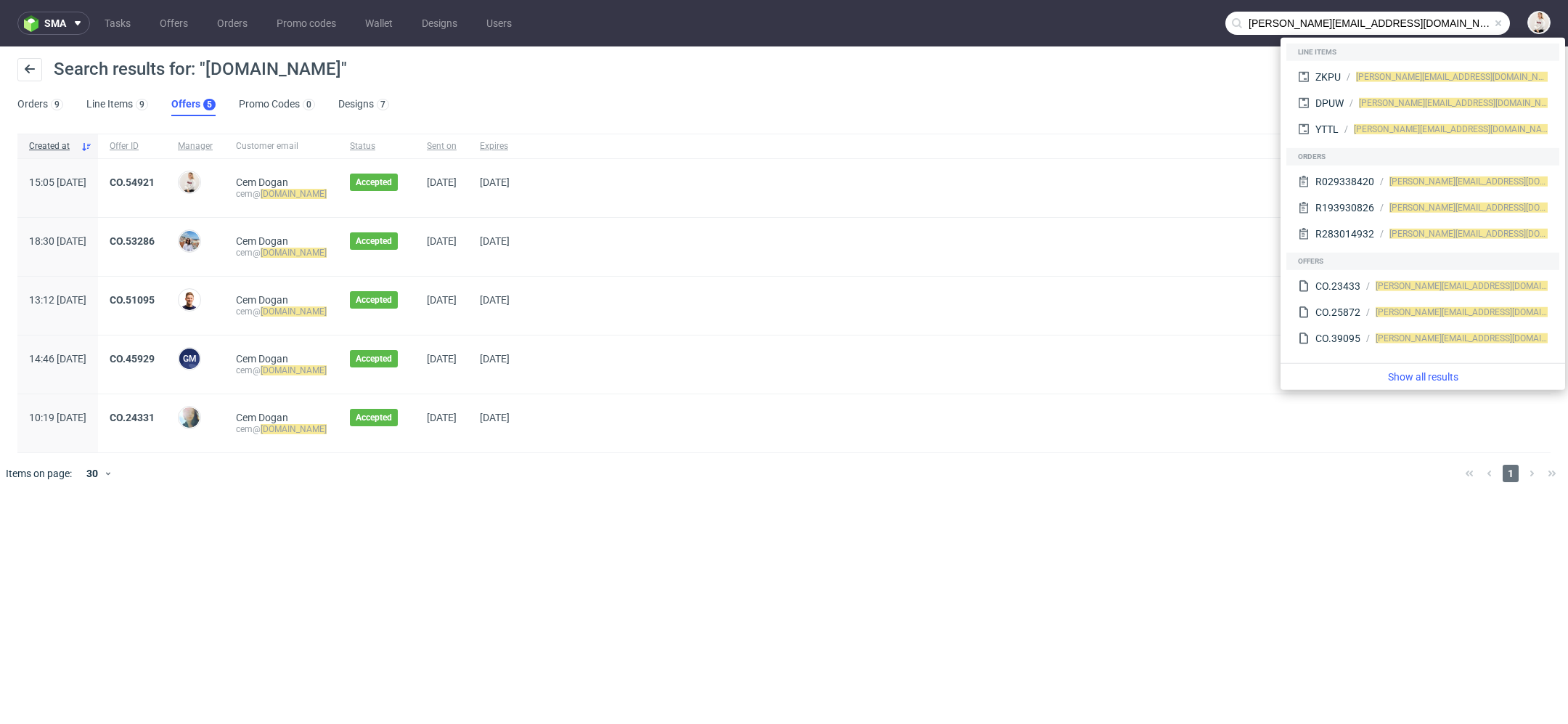
drag, startPoint x: 1342, startPoint y: 27, endPoint x: 1126, endPoint y: 4, distance: 217.2
click at [1126, 4] on nav "sma Tasks Offers Orders Promo codes Wallet Designs Users stanislaw.czarnocki@ka…" at bounding box center [784, 23] width 1568 height 46
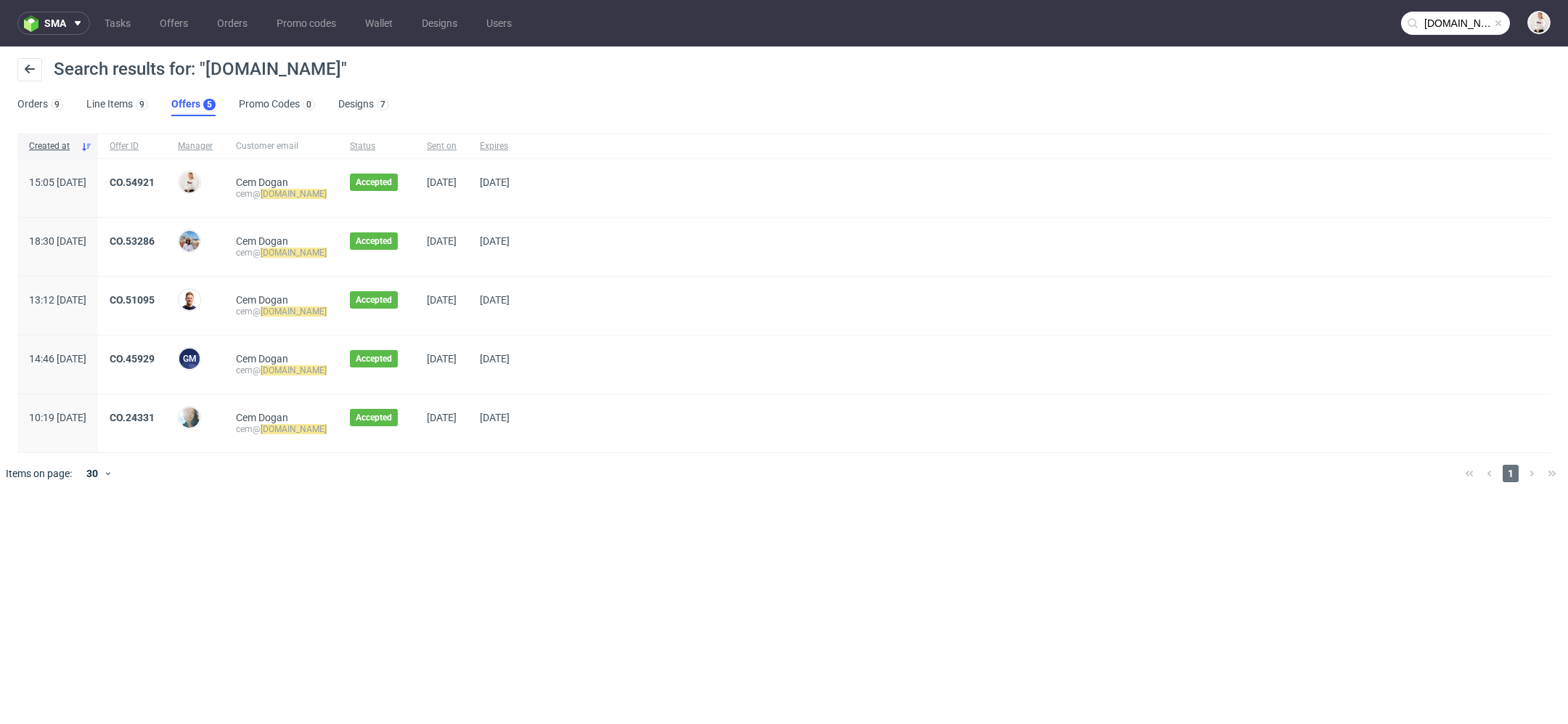
type input "kal-store.com"
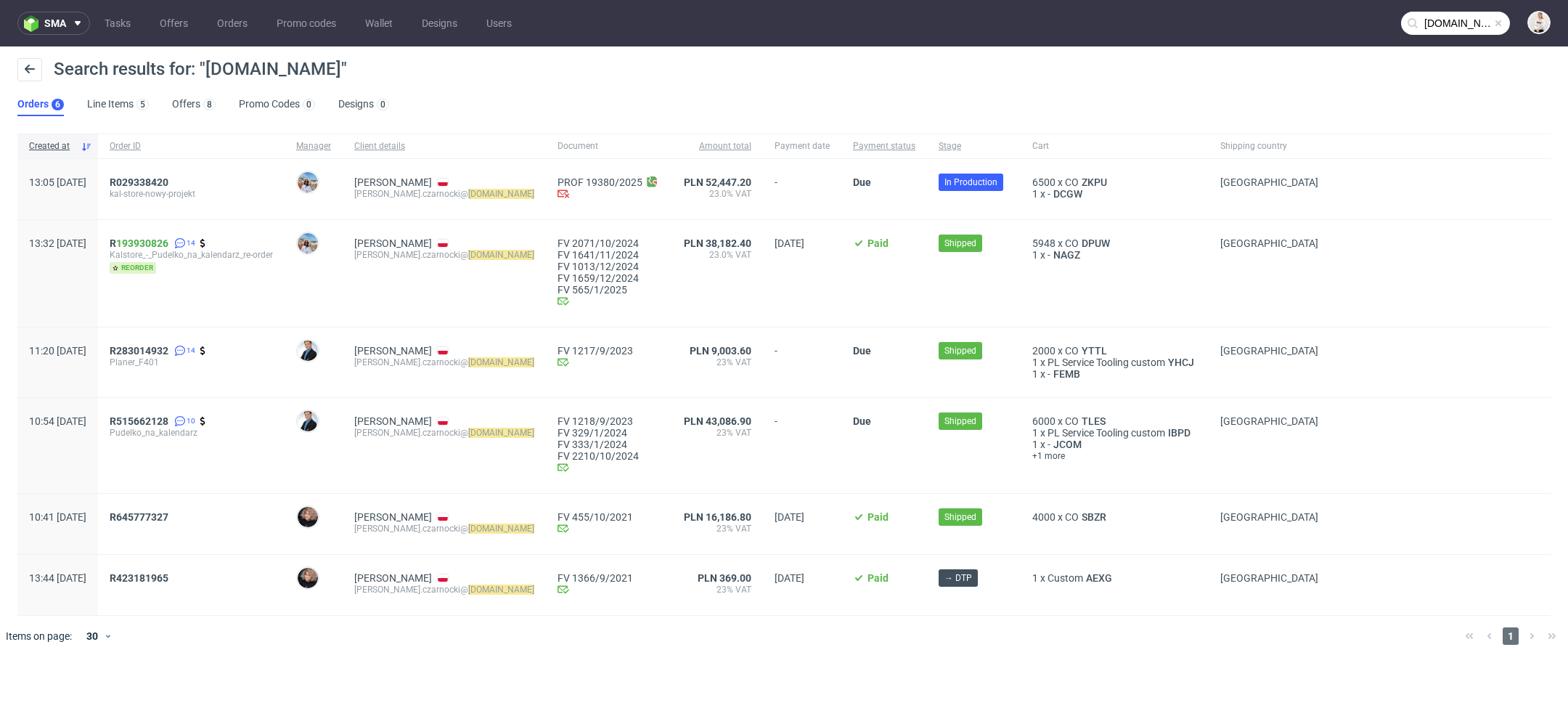
click at [672, 86] on div "Search results for: "kal-store.com"" at bounding box center [783, 76] width 1533 height 35
click at [191, 95] on link "Offers 8" at bounding box center [193, 104] width 44 height 23
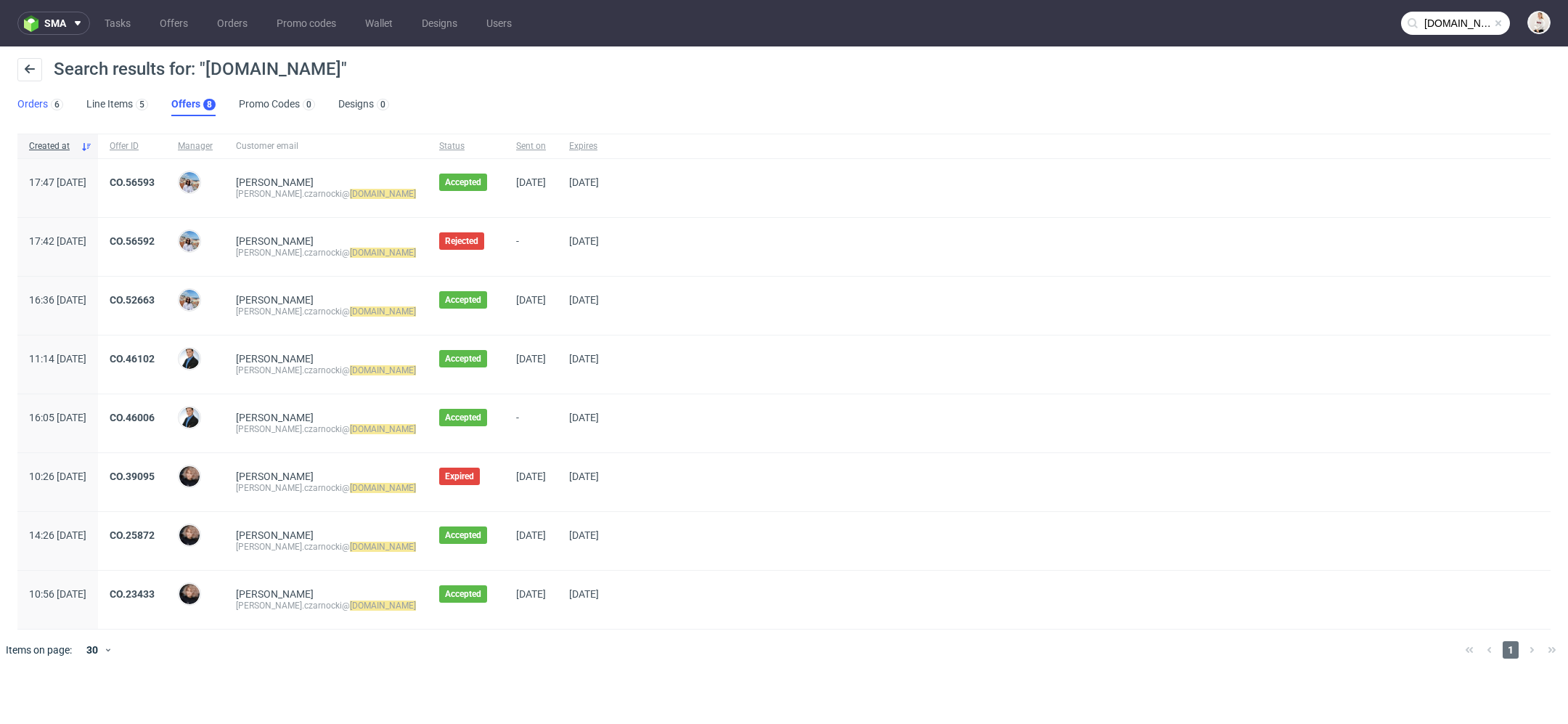
click at [48, 103] on div "6" at bounding box center [55, 104] width 16 height 15
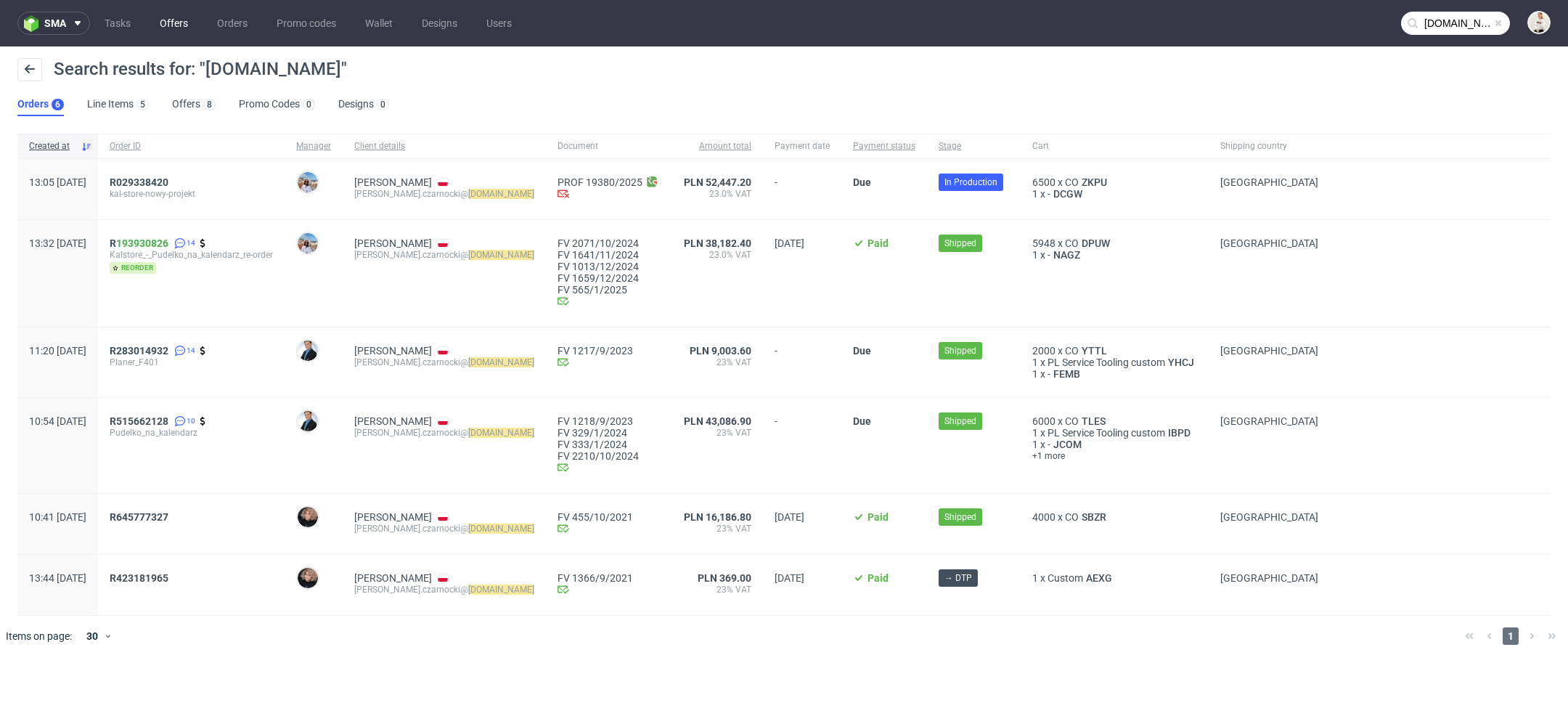
click at [192, 25] on link "Offers" at bounding box center [174, 23] width 46 height 23
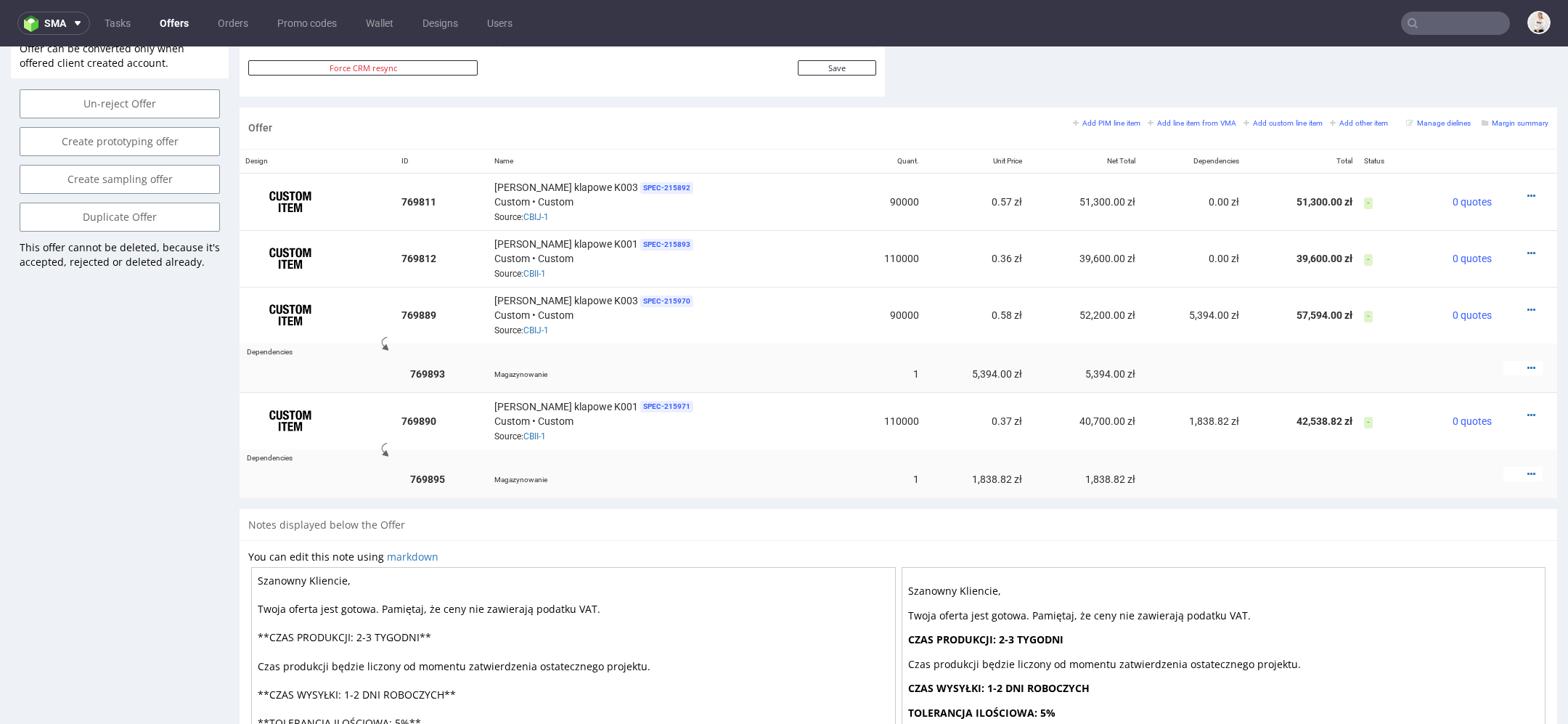
scroll to position [798, 0]
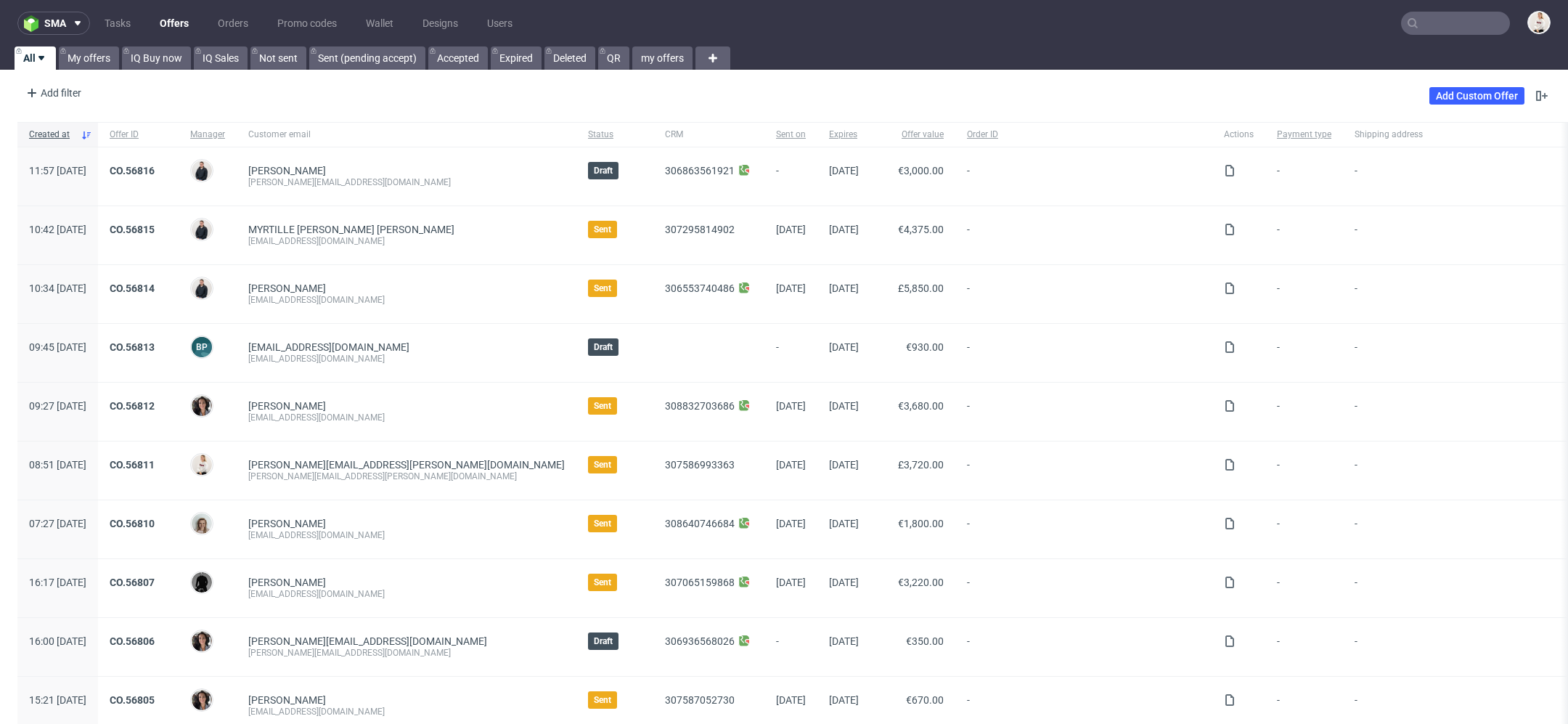
click at [1422, 37] on nav "sma Tasks Offers Orders Promo codes Wallet Designs Users" at bounding box center [784, 23] width 1568 height 46
click at [1421, 12] on input "text" at bounding box center [1455, 23] width 109 height 23
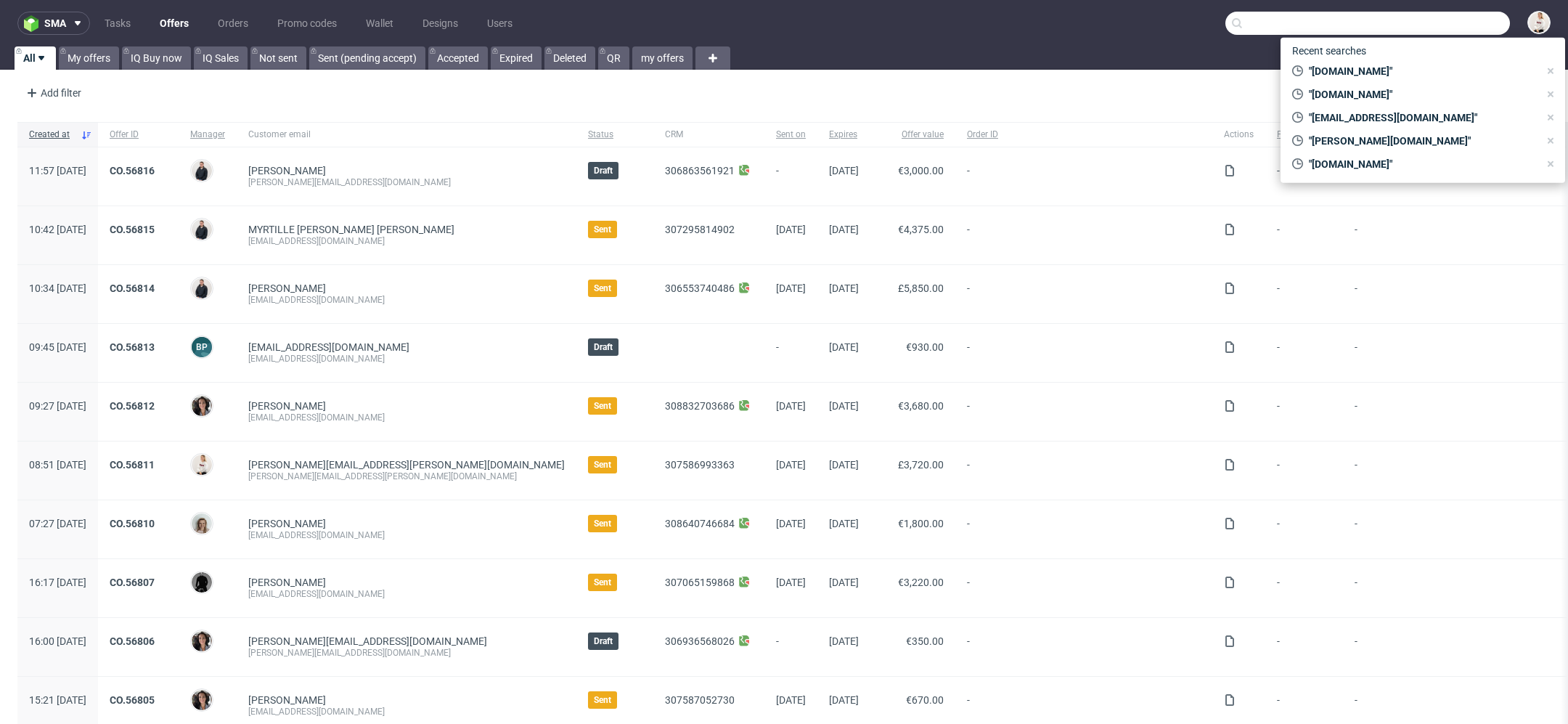
paste input "Hi Cem, The holiday season is almost here (in the packaging world), and now’s t…"
type input "Hi Cem, The holiday season is almost here (in the packaging world), and now’s t…"
paste input "XBRP"
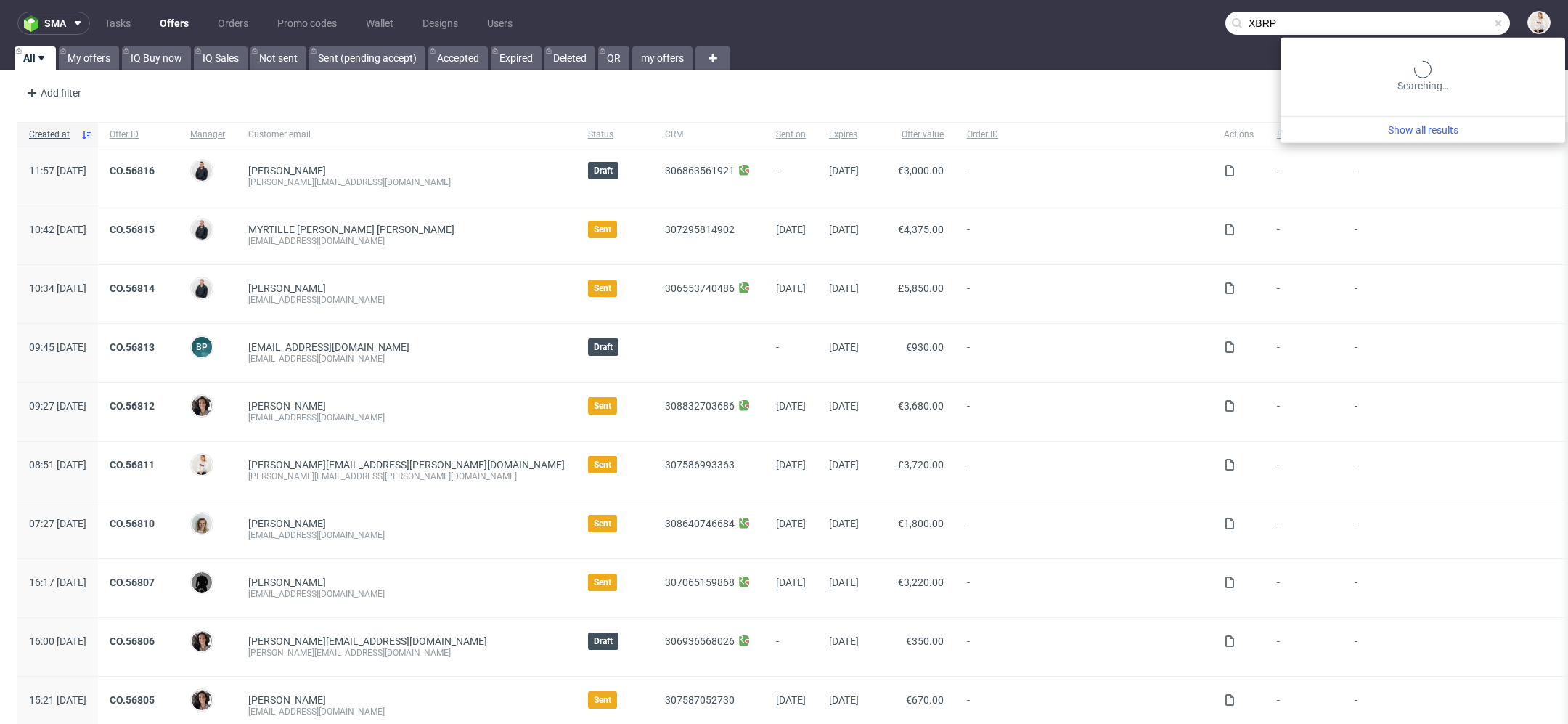
type input "XBRP"
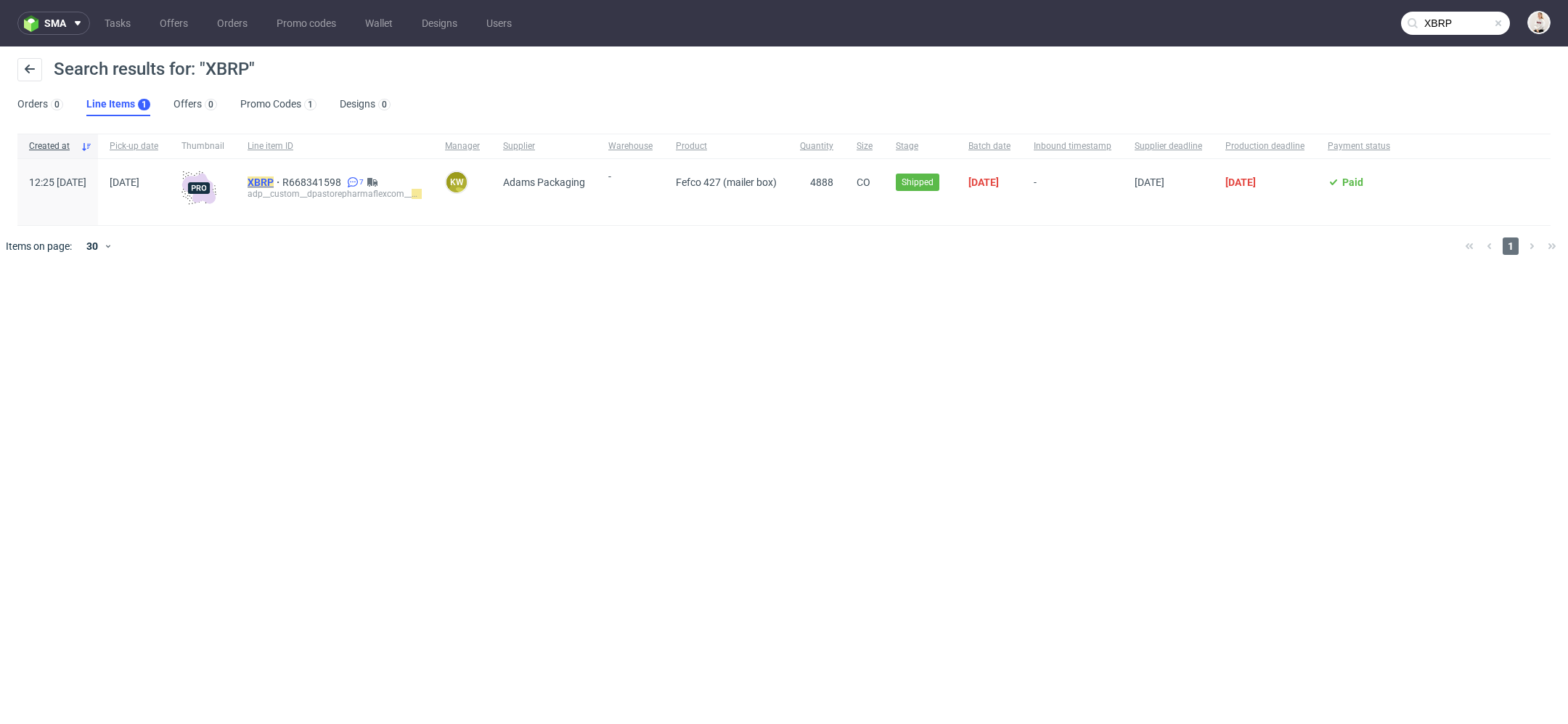
click at [274, 179] on mark "XBRP" at bounding box center [261, 182] width 26 height 12
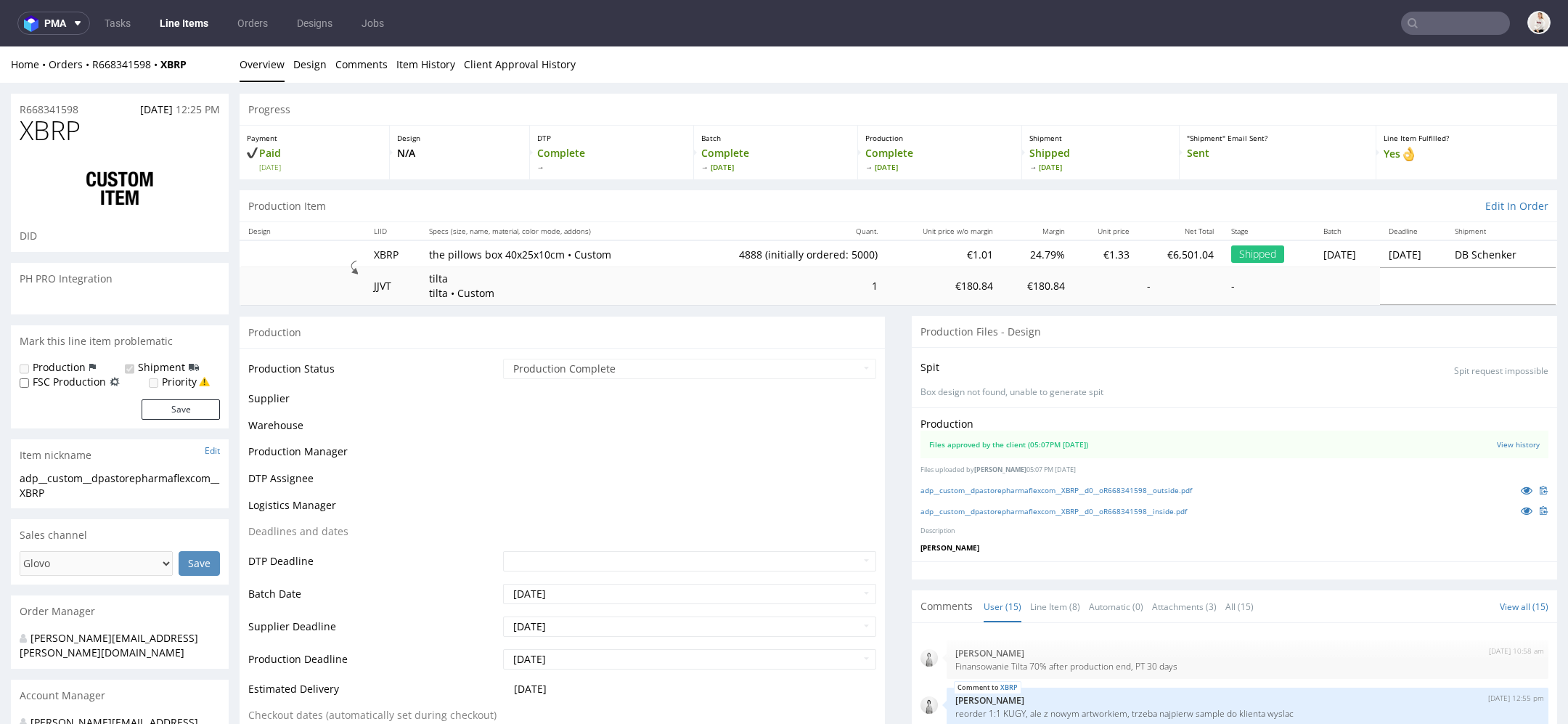
scroll to position [501, 0]
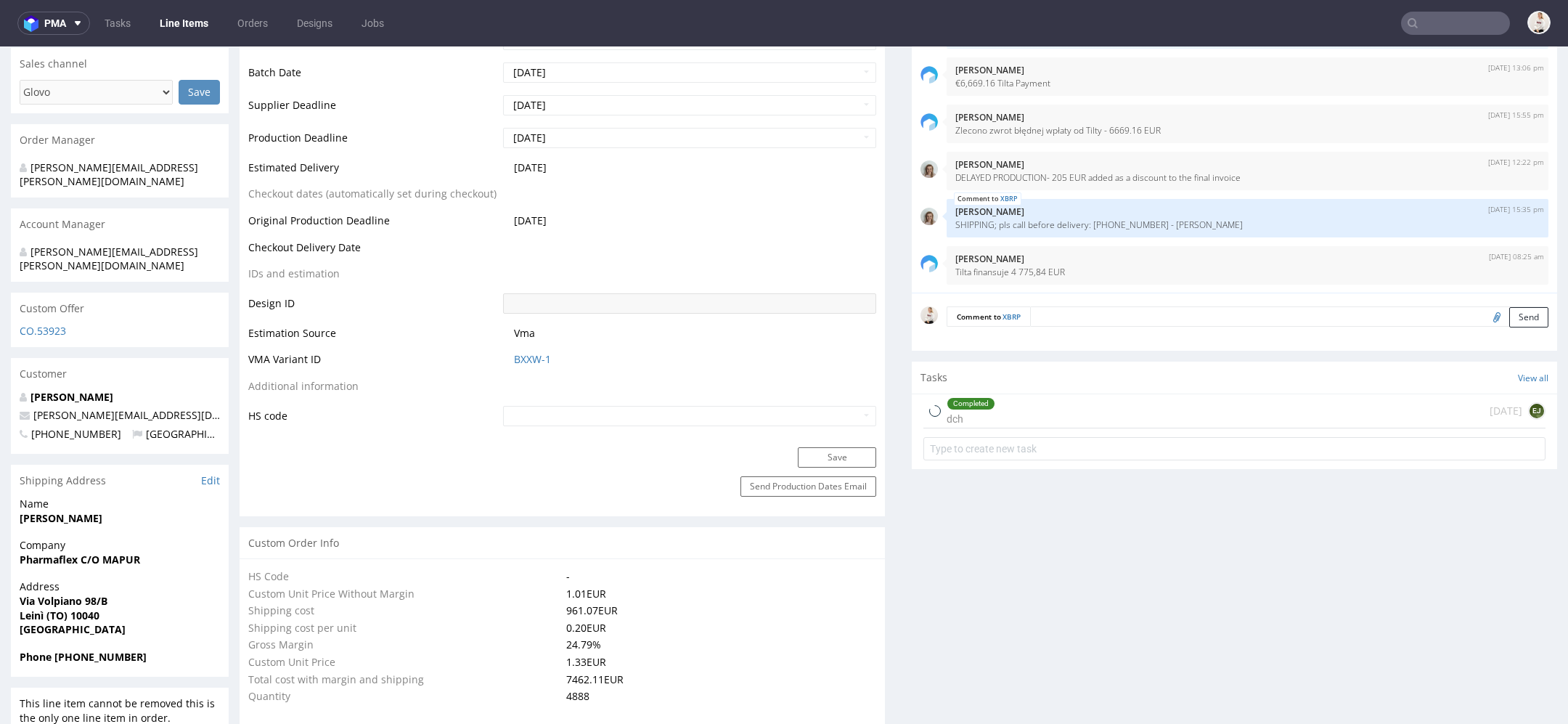
select select "in_progress"
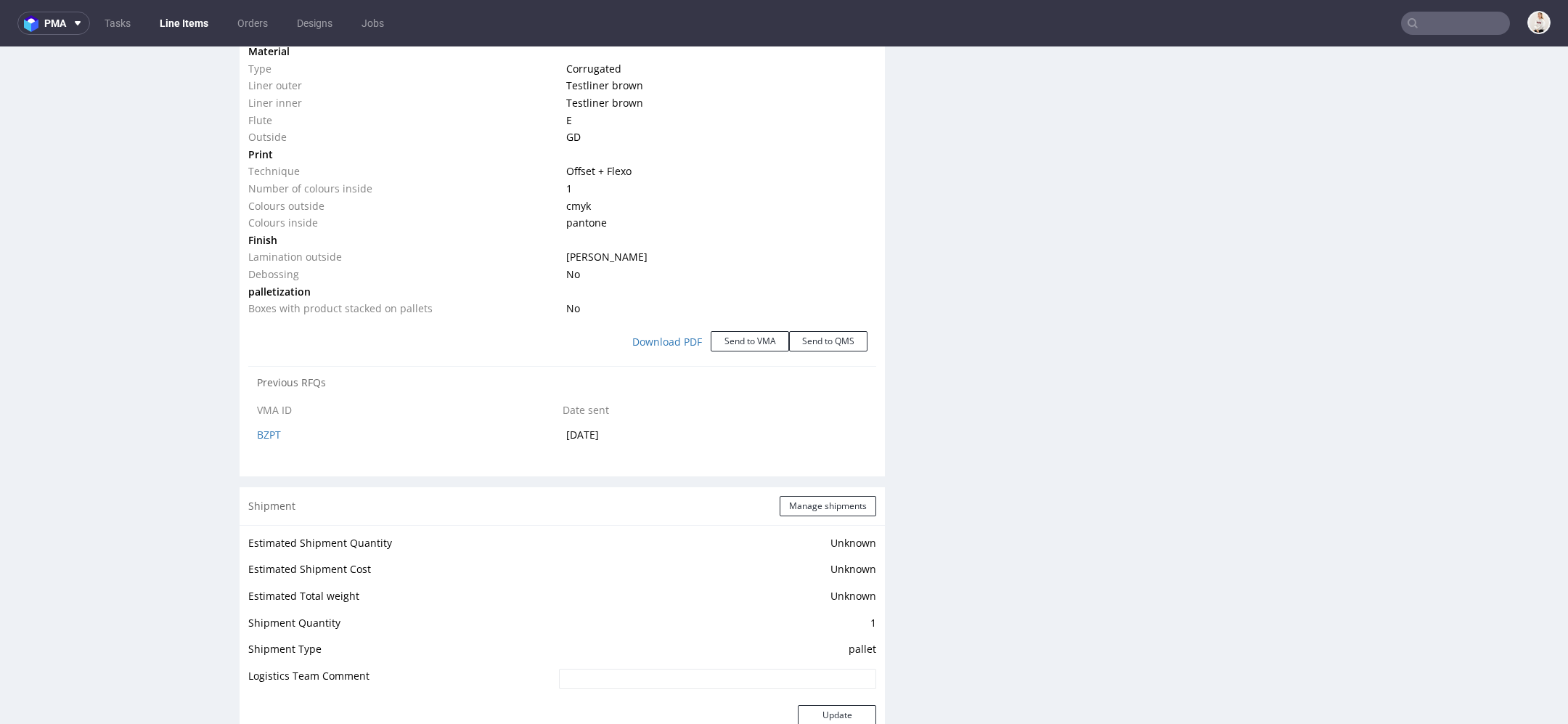
scroll to position [1596, 0]
click at [726, 336] on button "Send to VMA" at bounding box center [749, 337] width 78 height 21
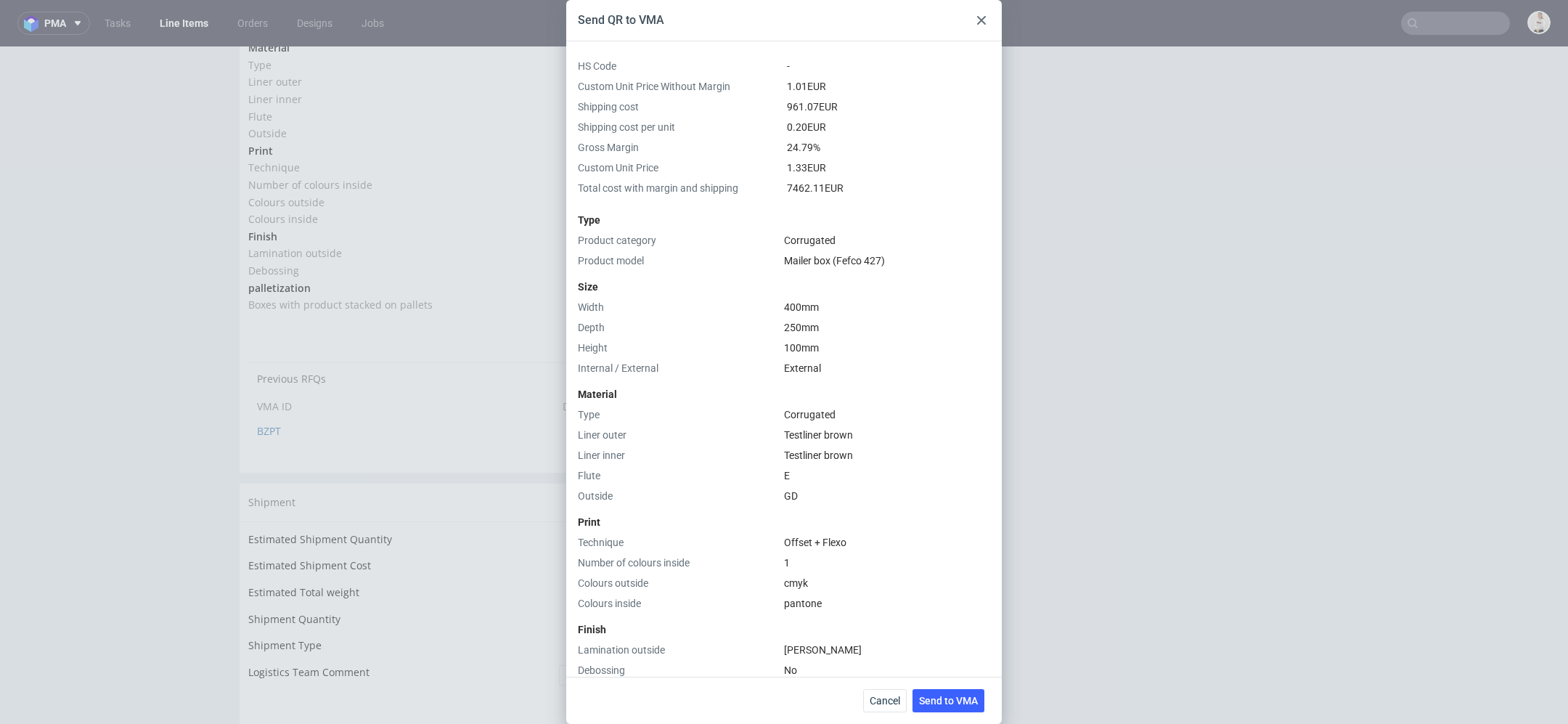
scroll to position [295, 0]
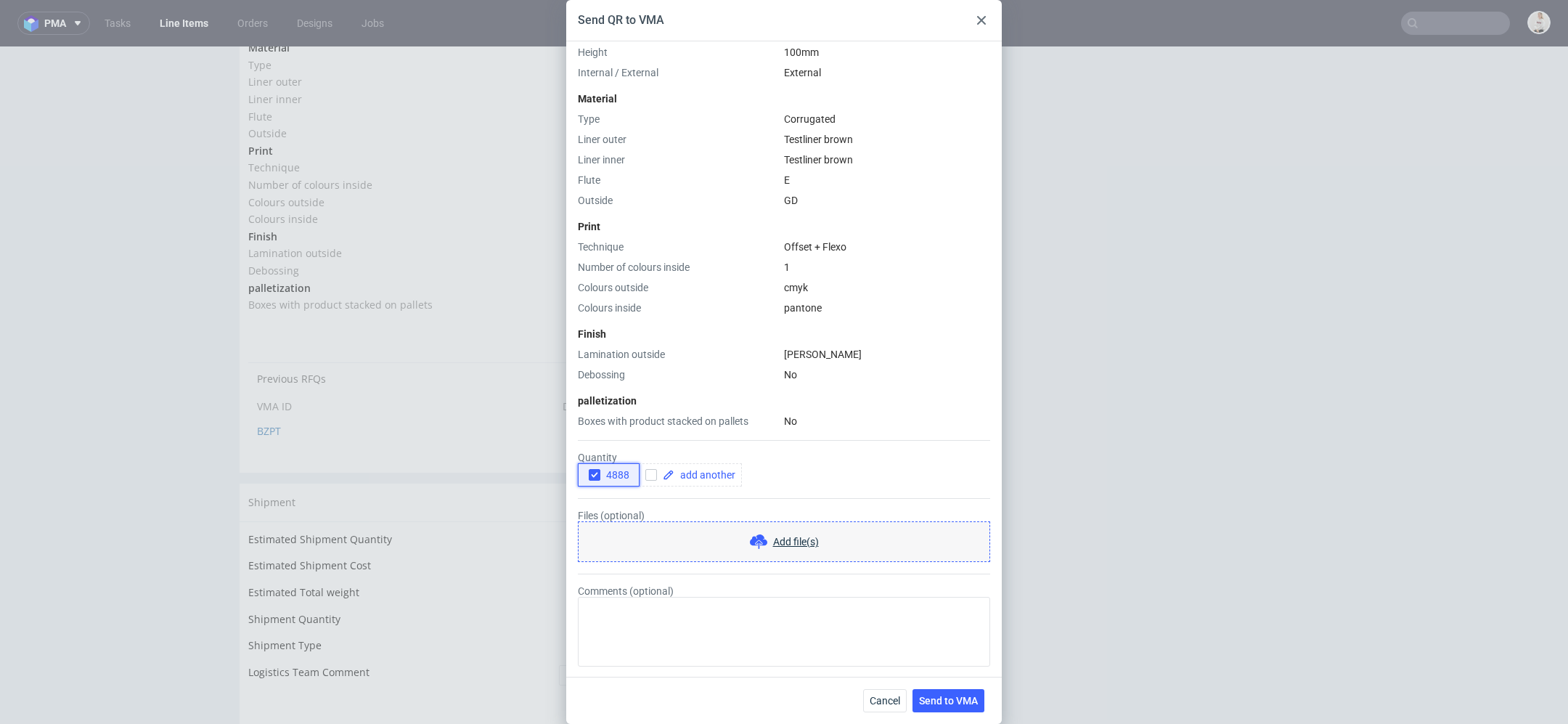
click at [583, 473] on button "4888" at bounding box center [608, 475] width 62 height 23
click at [729, 463] on div at bounding box center [689, 475] width 103 height 23
checkbox input "true"
click at [771, 471] on span at bounding box center [775, 475] width 61 height 10
checkbox input "true"
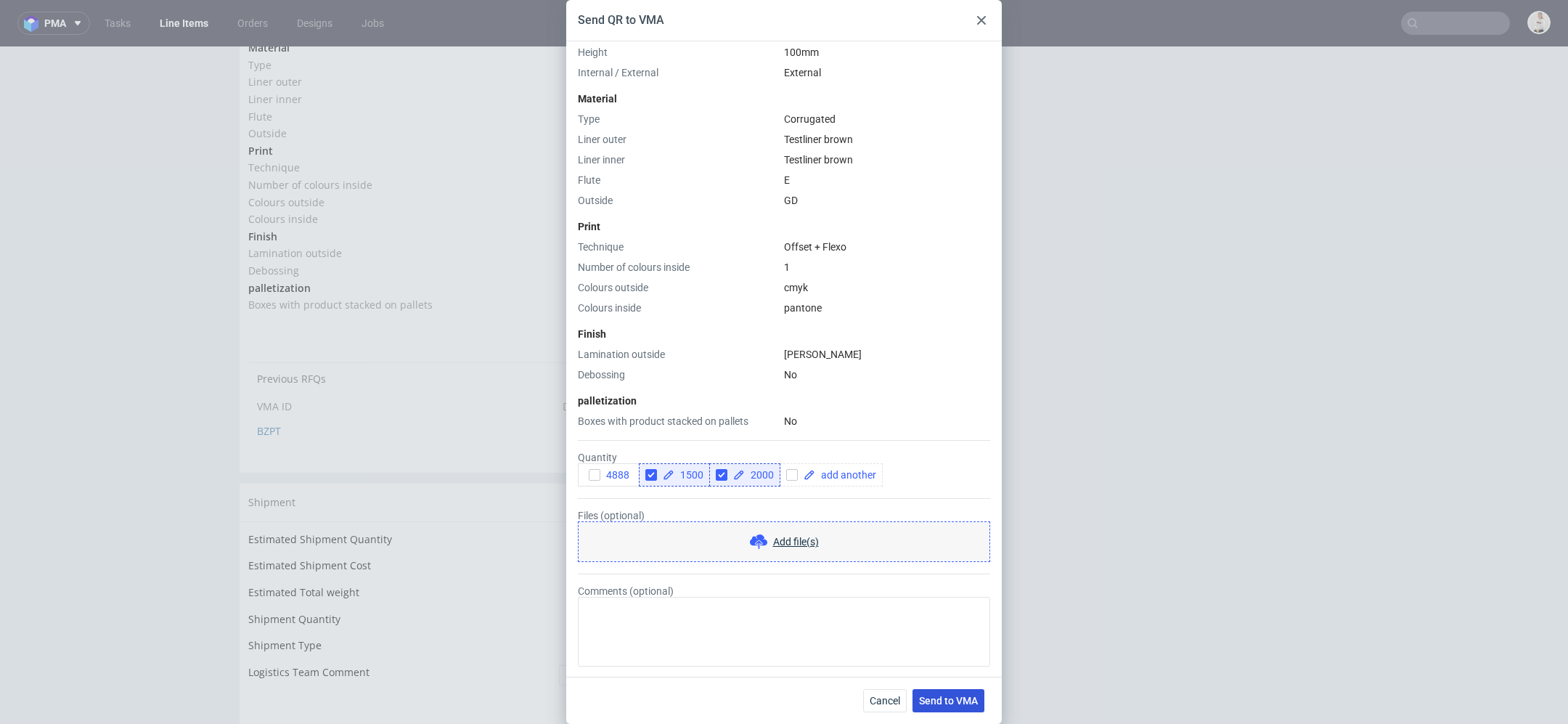
click at [961, 704] on span "Send to VMA" at bounding box center [948, 700] width 58 height 10
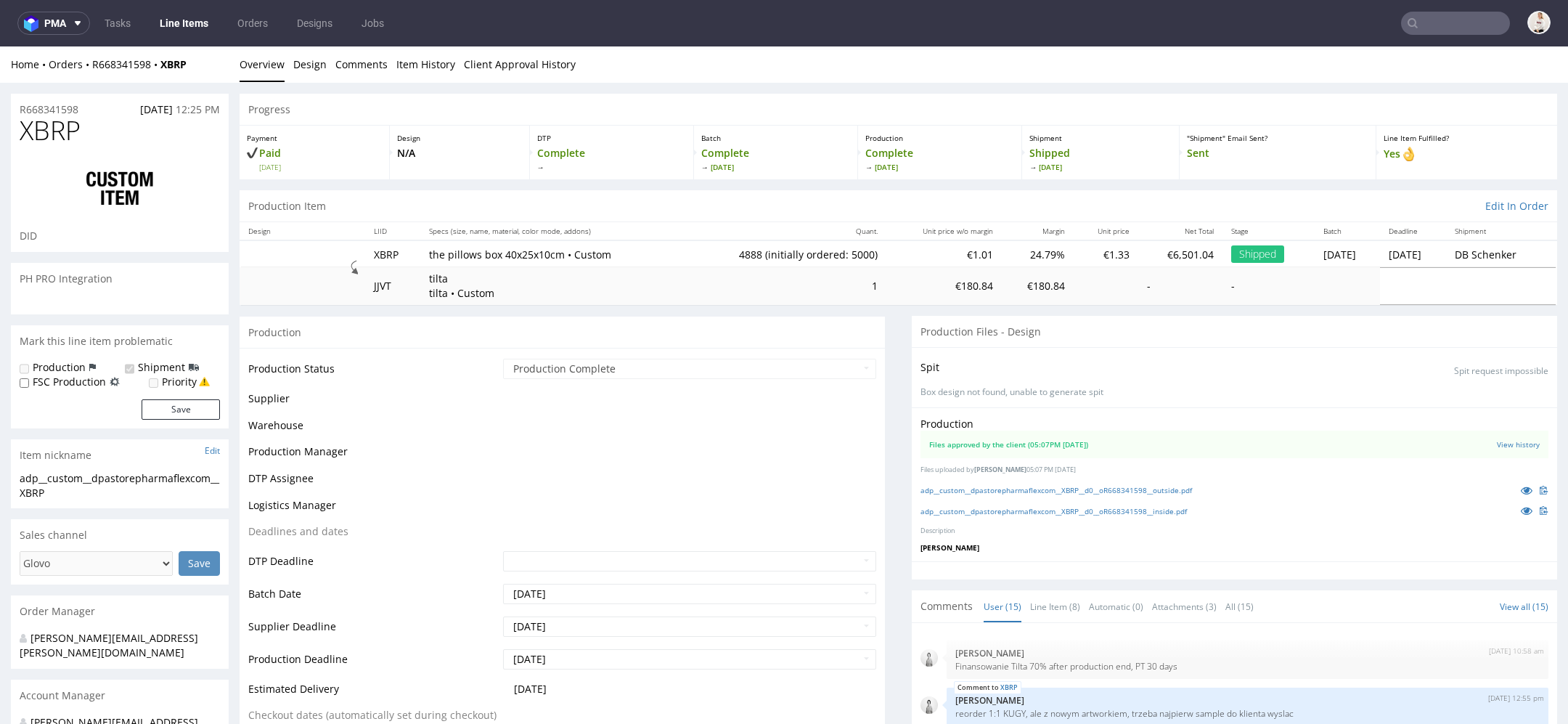
select select "in_progress"
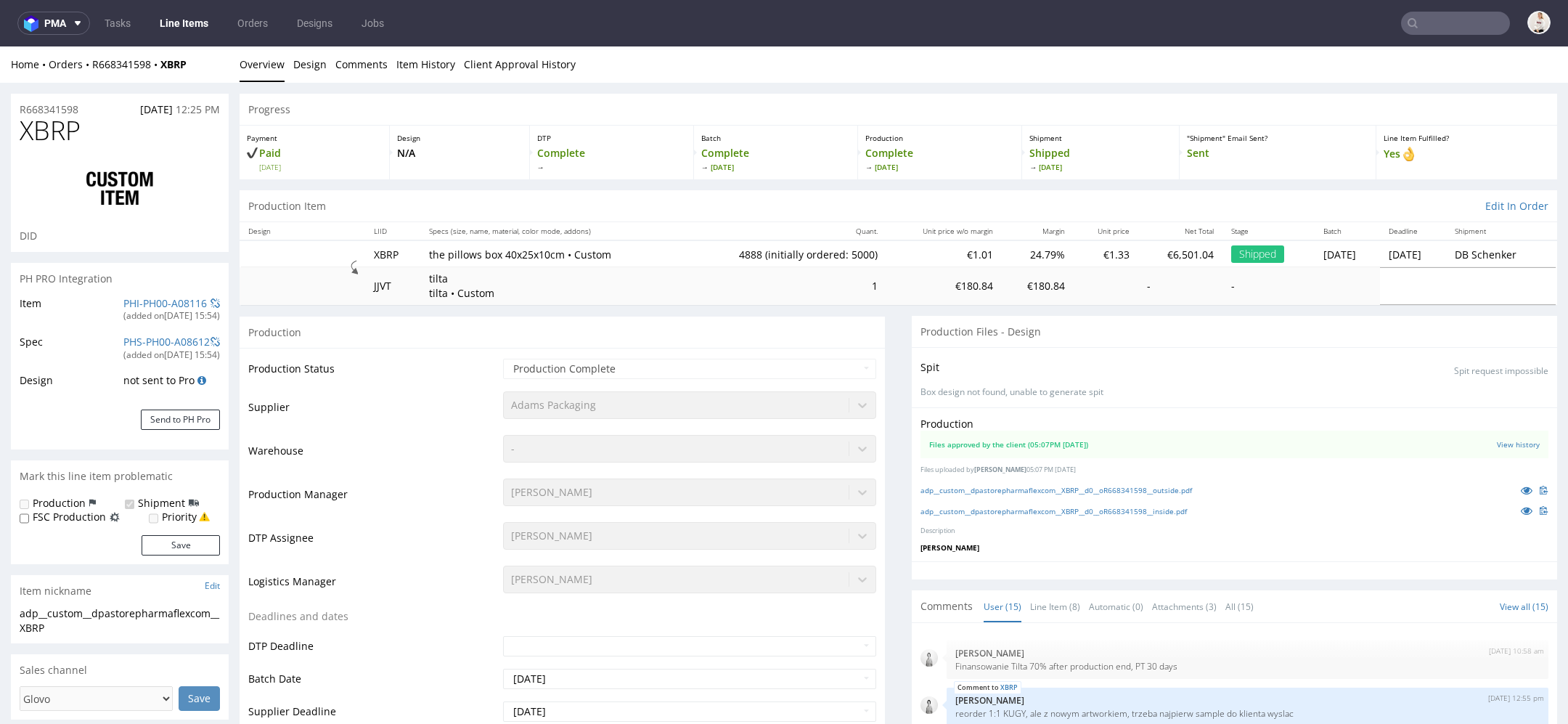
scroll to position [501, 0]
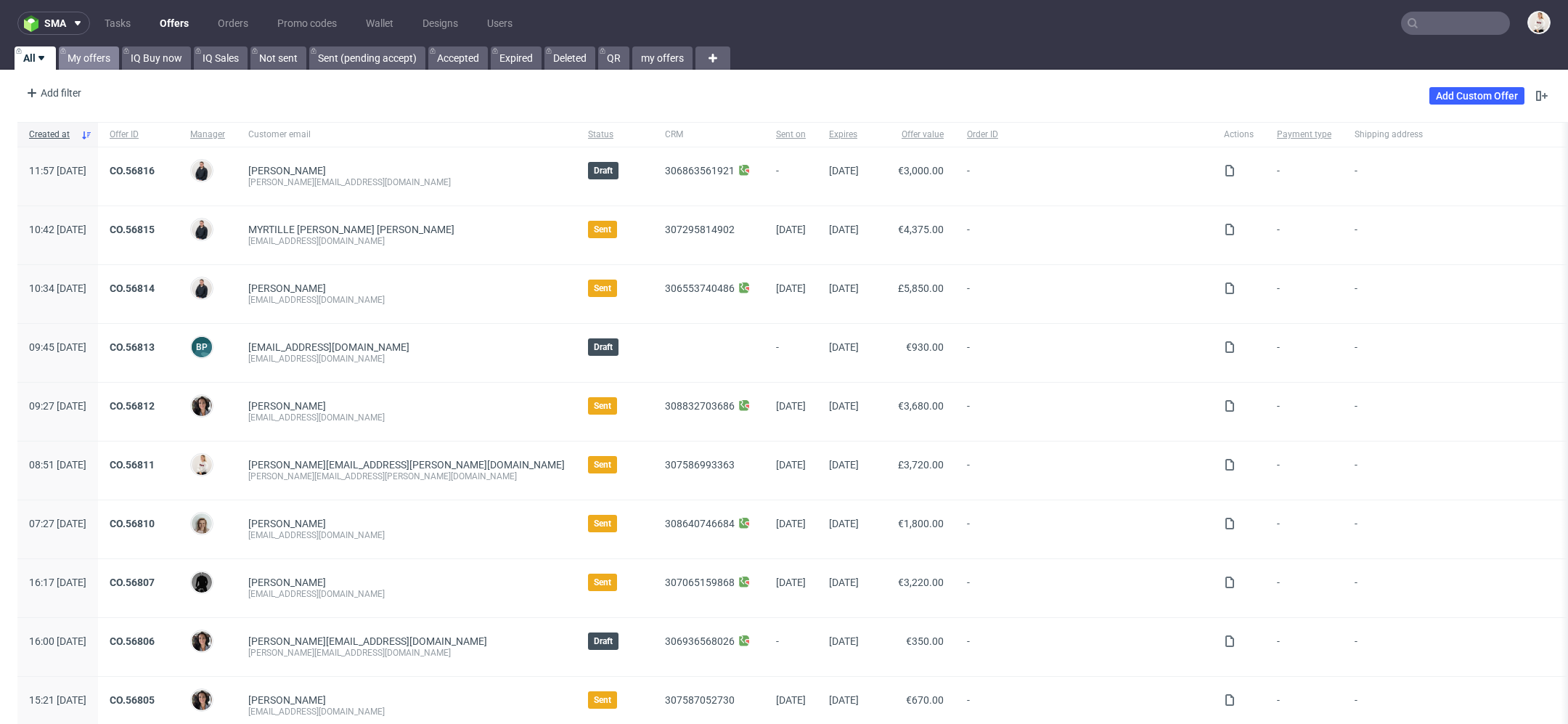
click at [102, 53] on link "My offers" at bounding box center [88, 58] width 60 height 23
click at [102, 39] on nav "sma Tasks Offers Orders Promo codes Wallet Designs Users" at bounding box center [784, 23] width 1568 height 46
click at [104, 72] on div "sma Tasks Offers Orders Promo codes Wallet Designs Users All My offers IQ Buy n…" at bounding box center [784, 362] width 1568 height 724
click at [95, 58] on link "My offers" at bounding box center [88, 58] width 60 height 23
